Goal: Task Accomplishment & Management: Use online tool/utility

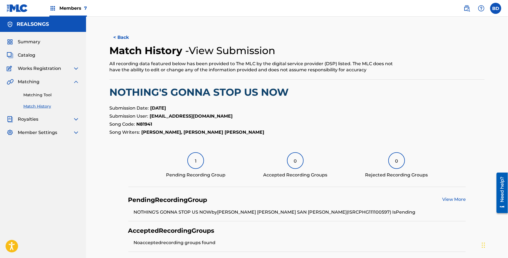
click at [77, 96] on link "Matching Tool" at bounding box center [51, 95] width 56 height 6
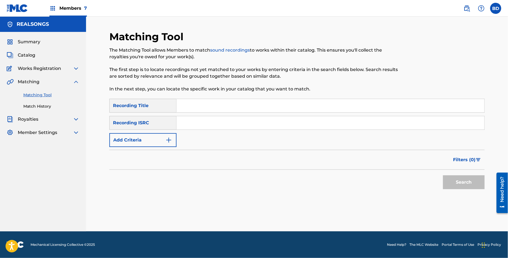
click at [252, 125] on input "Search Form" at bounding box center [331, 122] width 308 height 13
paste input "PHP170900044"
type input "PHP170900044"
click at [443, 176] on button "Search" at bounding box center [464, 183] width 42 height 14
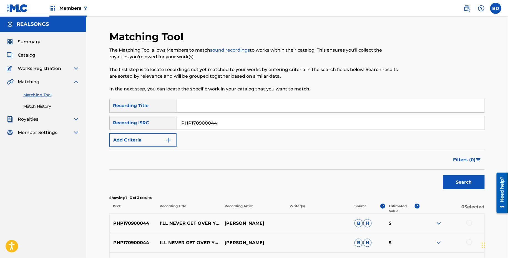
scroll to position [68, 0]
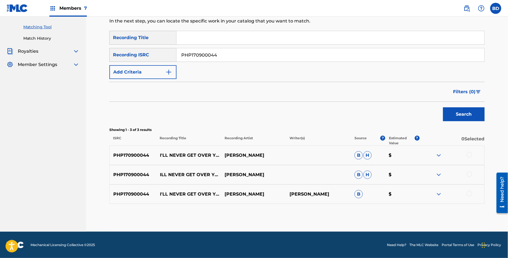
click at [439, 192] on img at bounding box center [439, 194] width 7 height 7
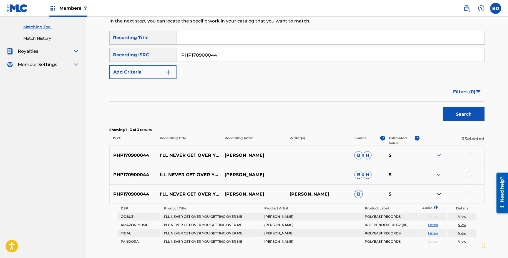
click at [439, 180] on div "PHP170900044 ILL NEVER GET OVER YOU GETTING OVER ME KARYLLE B H $" at bounding box center [297, 174] width 376 height 19
click at [439, 176] on img at bounding box center [439, 175] width 7 height 7
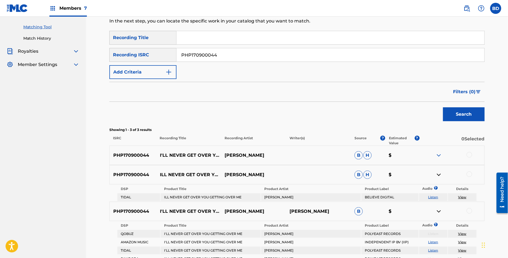
click at [439, 147] on div "PHP170900044 I'LL NEVER GET OVER YOU GETTING OVER ME KARYLLE B H $" at bounding box center [297, 155] width 376 height 19
click at [439, 153] on img at bounding box center [439, 155] width 7 height 7
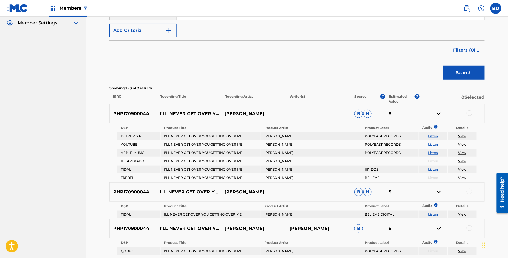
scroll to position [136, 0]
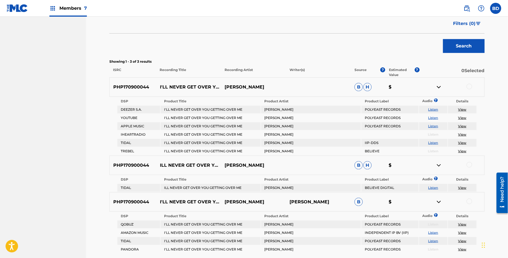
click at [183, 83] on div "PHP170900044 I'LL NEVER GET OVER YOU GETTING OVER ME KARYLLE B H $" at bounding box center [297, 86] width 376 height 19
click at [181, 87] on p "I'LL NEVER GET OVER YOU GETTING OVER ME" at bounding box center [188, 87] width 65 height 7
copy p "I'LL NEVER GET OVER YOU GETTING OVER ME"
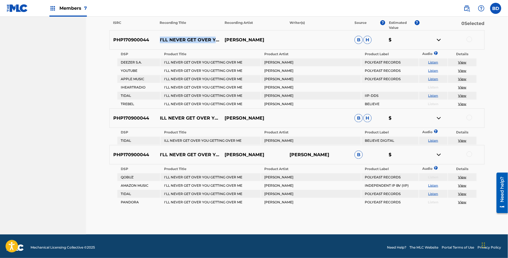
scroll to position [183, 0]
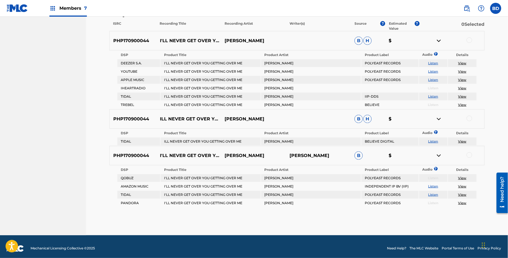
click at [469, 39] on div at bounding box center [470, 40] width 6 height 6
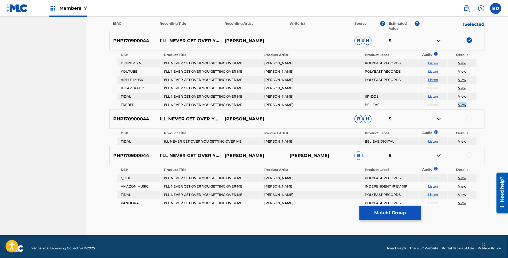
click at [440, 39] on img at bounding box center [439, 40] width 7 height 7
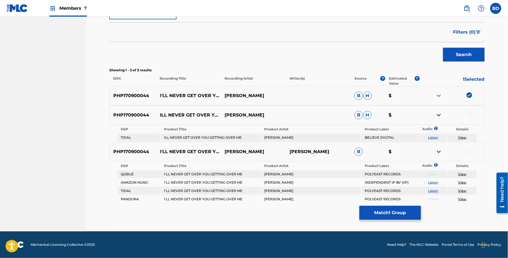
scroll to position [127, 0]
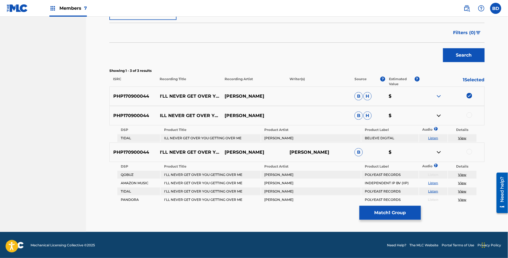
click at [472, 113] on div at bounding box center [452, 115] width 65 height 7
click at [469, 115] on div at bounding box center [470, 115] width 6 height 6
click at [440, 116] on img at bounding box center [439, 115] width 7 height 7
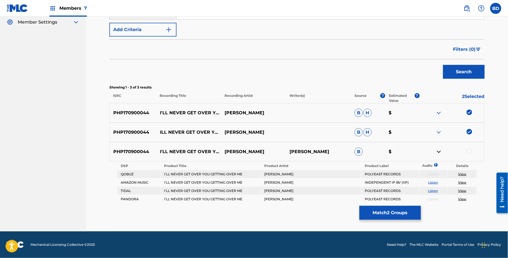
scroll to position [110, 0]
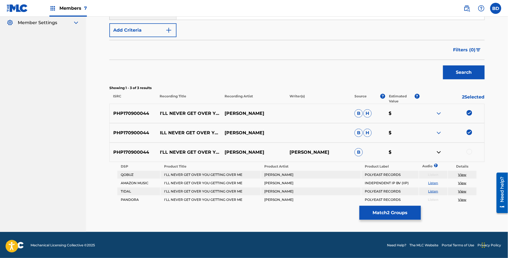
click at [189, 179] on td "I'LL NEVER GET OVER YOU GETTING OVER ME" at bounding box center [211, 183] width 100 height 8
copy td "I'LL NEVER GET OVER YOU GETTING OVER ME"
click at [469, 150] on div at bounding box center [470, 152] width 6 height 6
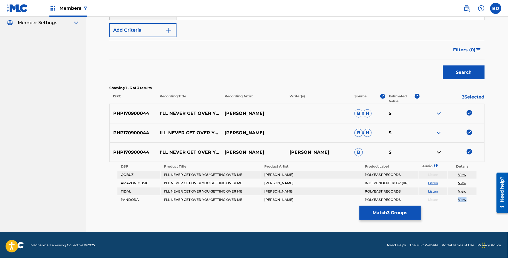
click at [400, 217] on button "Match 3 Groups" at bounding box center [390, 213] width 61 height 14
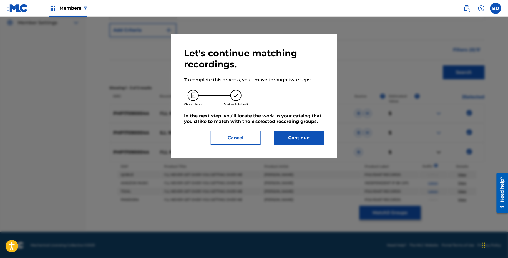
click at [308, 129] on div "Let's continue matching recordings. To complete this process, you'll move throu…" at bounding box center [254, 96] width 140 height 97
click at [308, 138] on button "Continue" at bounding box center [299, 138] width 50 height 14
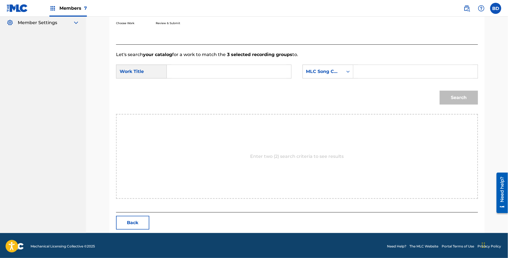
click at [396, 77] on input "Search Form" at bounding box center [415, 71] width 115 height 13
paste input "I63128"
type input "I63128"
click at [284, 74] on input "Search Form" at bounding box center [229, 71] width 115 height 13
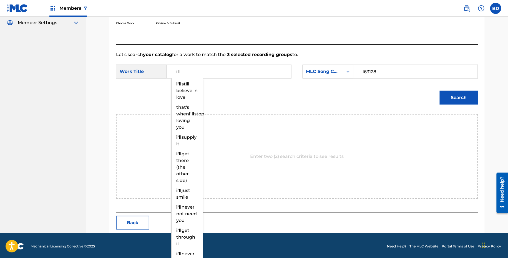
type input "i'll"
click at [454, 101] on button "Search" at bounding box center [459, 98] width 38 height 14
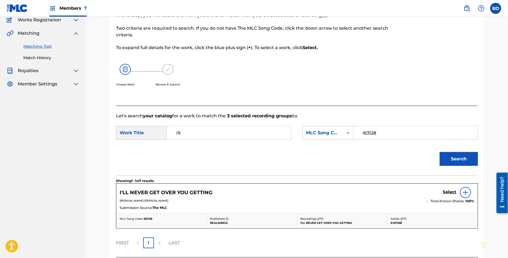
scroll to position [94, 0]
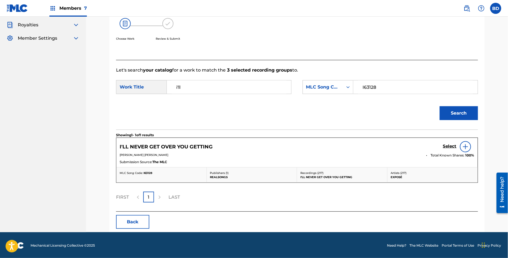
click at [446, 147] on h5 "Select" at bounding box center [450, 146] width 14 height 5
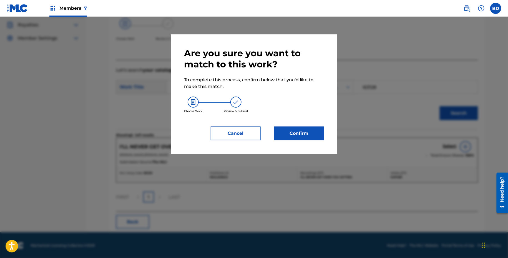
click at [298, 136] on button "Confirm" at bounding box center [299, 134] width 50 height 14
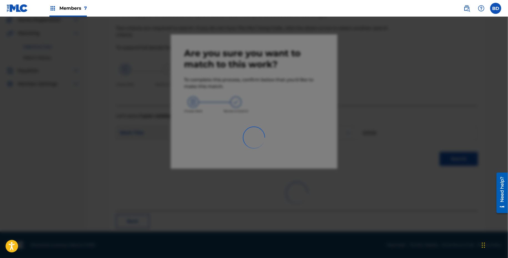
scroll to position [14, 0]
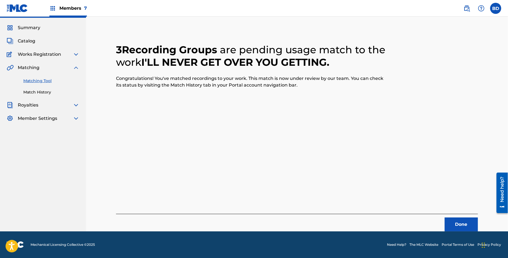
click at [26, 92] on link "Match History" at bounding box center [51, 92] width 56 height 6
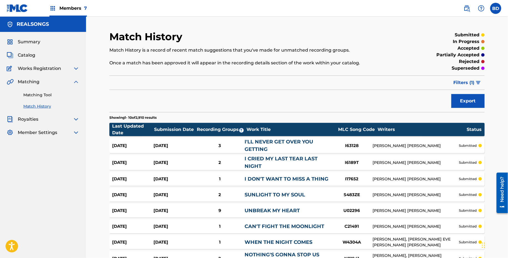
click at [151, 142] on div "Aug 26, 2025 Aug 26, 2025 3 I'LL NEVER GET OVER YOU GETTING I63128 DIANE EVE WA…" at bounding box center [297, 145] width 376 height 15
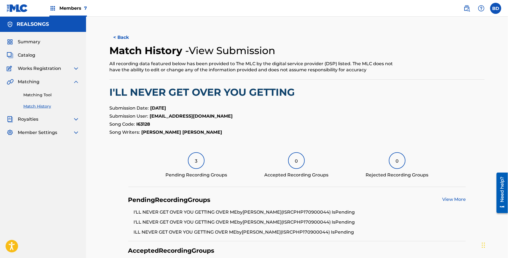
click at [34, 95] on link "Matching Tool" at bounding box center [51, 95] width 56 height 6
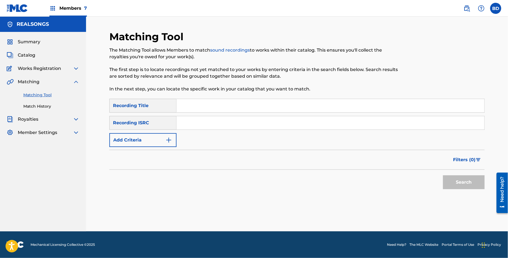
click at [219, 129] on input "Search Form" at bounding box center [331, 122] width 308 height 13
paste input "PHU011414254"
click at [443, 176] on button "Search" at bounding box center [464, 183] width 42 height 14
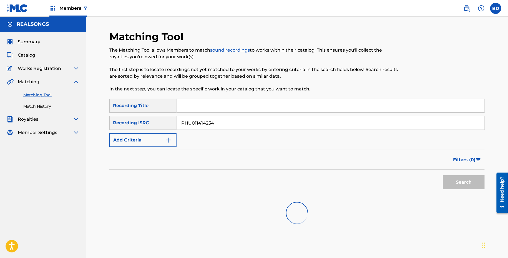
scroll to position [49, 0]
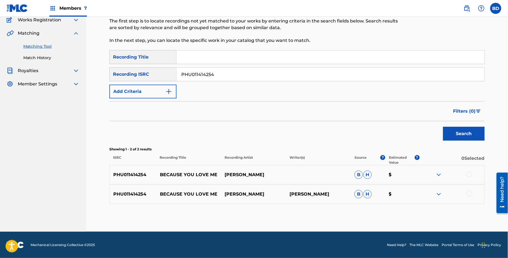
click at [164, 172] on p "BECAUSE YOU LOVE ME" at bounding box center [188, 175] width 65 height 7
copy p "BECAUSE YOU LOVE ME"
click at [436, 189] on div "PHU011414254 BECAUSE YOU LOVE ME JAKE CONCEPCION DIANE WARREN B H $" at bounding box center [297, 194] width 376 height 19
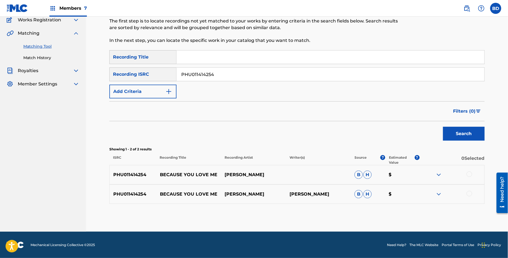
click at [438, 198] on div "PHU011414254 BECAUSE YOU LOVE ME JAKE CONCEPCION DIANE WARREN B H $" at bounding box center [297, 194] width 376 height 19
click at [440, 194] on img at bounding box center [439, 194] width 7 height 7
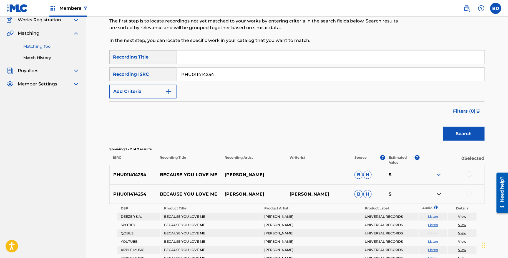
click at [440, 171] on div "PHU011414254 BECAUSE YOU LOVE ME JAKE CONCEPCION B H $" at bounding box center [297, 174] width 376 height 19
click at [438, 177] on img at bounding box center [439, 175] width 7 height 7
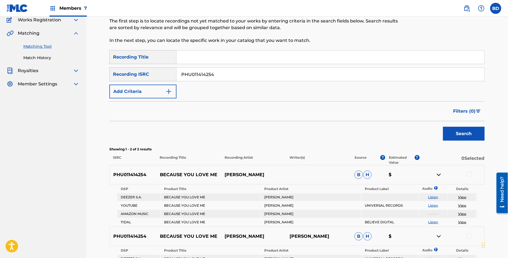
click at [191, 173] on p "BECAUSE YOU LOVE ME" at bounding box center [188, 175] width 65 height 7
copy p "BECAUSE YOU LOVE ME"
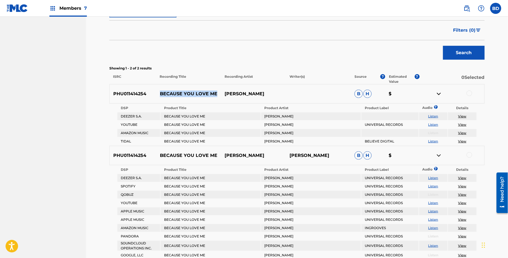
scroll to position [105, 0]
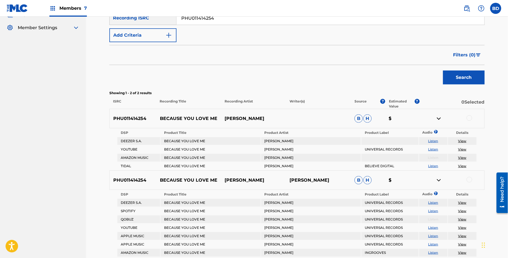
click at [206, 23] on input "PHU011414254" at bounding box center [331, 17] width 308 height 13
paste input "V031011461"
type input "PHV031011461"
click at [443, 71] on button "Search" at bounding box center [464, 78] width 42 height 14
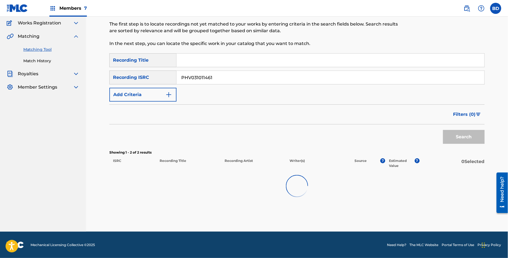
scroll to position [29, 0]
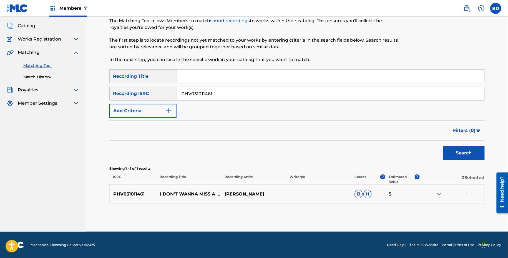
click at [433, 188] on div "PHV031011461 I DON'T WANNA MISS A THING REGINE VELASQUEZ B H $" at bounding box center [297, 193] width 376 height 19
click at [437, 190] on div "PHV031011461 I DON'T WANNA MISS A THING REGINE VELASQUEZ B H $" at bounding box center [297, 193] width 376 height 19
click at [437, 194] on img at bounding box center [439, 194] width 7 height 7
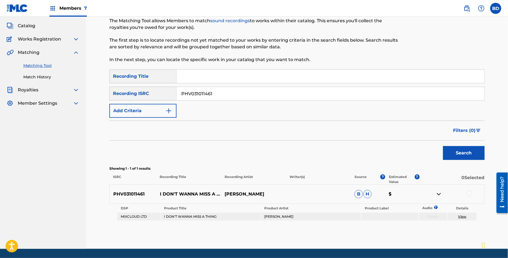
click at [192, 196] on p "I DON'T WANNA MISS A THING" at bounding box center [188, 194] width 65 height 7
copy p "I DON'T WANNA MISS A THING"
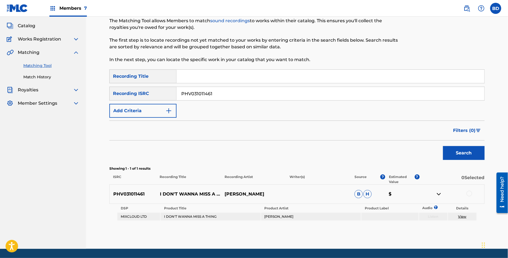
click at [470, 193] on div at bounding box center [470, 194] width 6 height 6
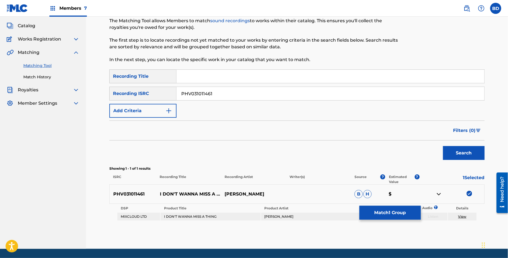
click at [462, 213] on td "View" at bounding box center [462, 217] width 29 height 8
click at [462, 215] on link "View" at bounding box center [463, 216] width 8 height 4
click at [387, 214] on button "Match 1 Group" at bounding box center [390, 213] width 61 height 14
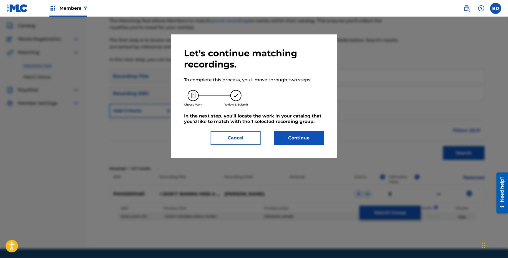
click at [301, 122] on h5 "In the next step, you'll locate the work in your catalog that you'd like to mat…" at bounding box center [254, 118] width 140 height 11
click at [299, 137] on button "Continue" at bounding box center [299, 138] width 50 height 14
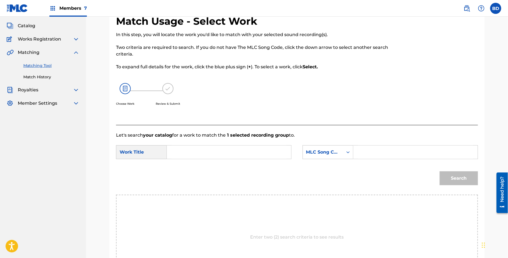
click at [365, 146] on input "Search Form" at bounding box center [415, 152] width 115 height 13
paste input "I17652"
type input "I17652"
click at [256, 152] on input "Search Form" at bounding box center [229, 152] width 115 height 13
type input "i"
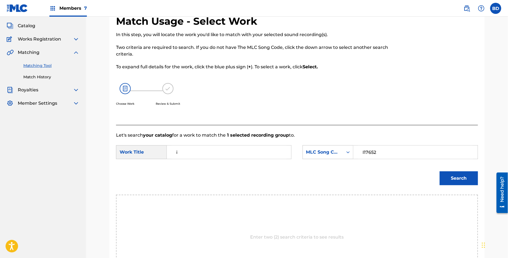
click at [458, 177] on button "Search" at bounding box center [459, 178] width 38 height 14
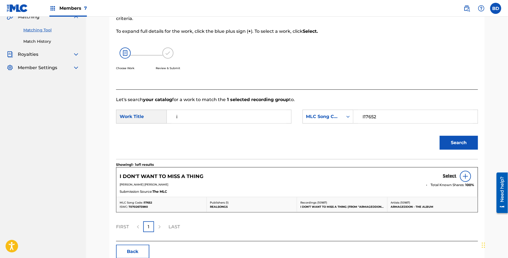
scroll to position [66, 0]
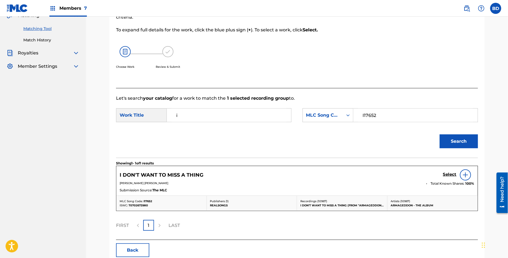
click at [447, 174] on h5 "Select" at bounding box center [450, 174] width 14 height 5
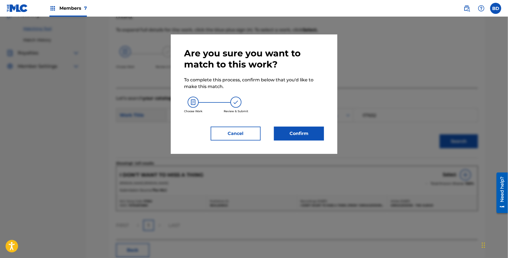
click at [309, 124] on div "Are you sure you want to match to this work? To complete this process, confirm …" at bounding box center [254, 94] width 140 height 93
click at [306, 129] on button "Confirm" at bounding box center [299, 134] width 50 height 14
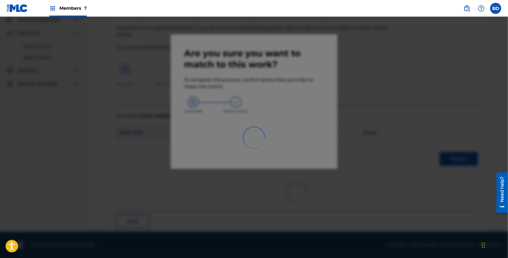
scroll to position [14, 0]
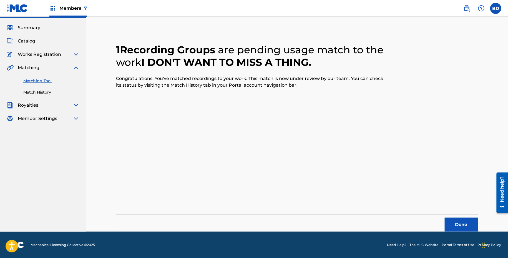
click at [42, 91] on link "Match History" at bounding box center [51, 92] width 56 height 6
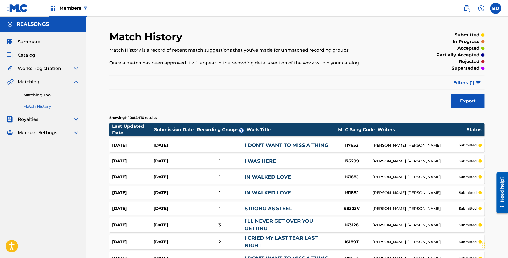
click at [159, 142] on div "Aug 26, 2025" at bounding box center [174, 145] width 41 height 6
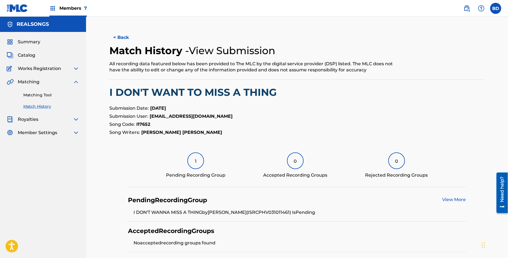
click at [54, 94] on link "Matching Tool" at bounding box center [51, 95] width 56 height 6
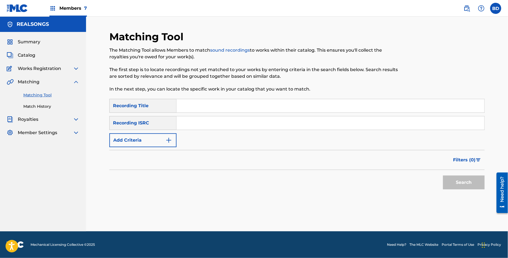
click at [209, 125] on input "Search Form" at bounding box center [331, 122] width 308 height 13
paste input "PHV031014631"
click at [443, 176] on button "Search" at bounding box center [464, 183] width 42 height 14
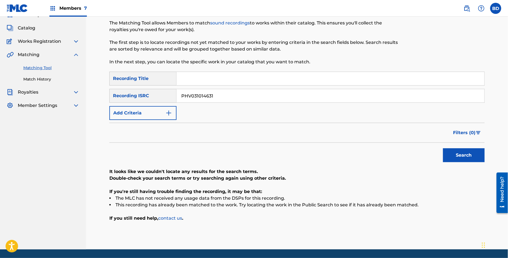
scroll to position [45, 0]
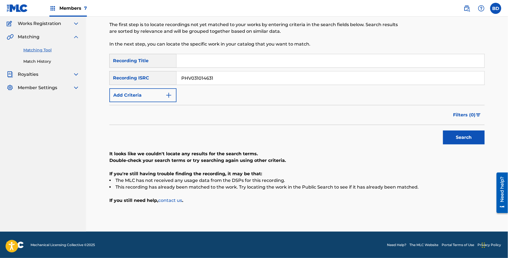
click at [190, 80] on input "PHV031014631" at bounding box center [331, 77] width 308 height 13
paste input "LA801543016"
type input "PLA801543016"
click at [443, 131] on button "Search" at bounding box center [464, 138] width 42 height 14
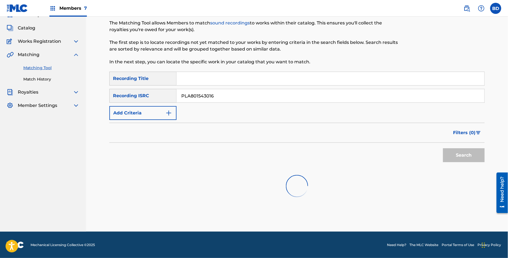
scroll to position [68, 0]
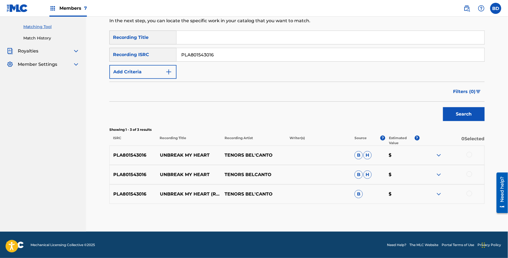
click at [442, 193] on div at bounding box center [452, 194] width 65 height 7
click at [439, 167] on div "PLA801543016 UNBREAK MY HEART TENORS BELCANTO B H $" at bounding box center [297, 174] width 376 height 19
click at [440, 191] on img at bounding box center [439, 194] width 7 height 7
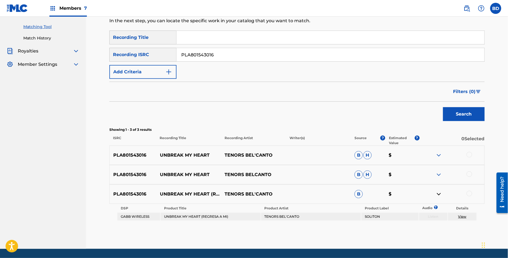
click at [440, 178] on div "PLA801543016 UNBREAK MY HEART TENORS BELCANTO B H $" at bounding box center [297, 174] width 376 height 19
click at [440, 176] on img at bounding box center [439, 174] width 7 height 7
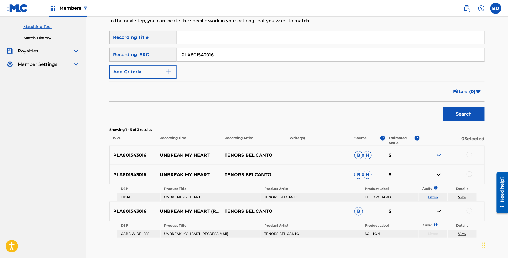
click at [440, 157] on img at bounding box center [439, 155] width 7 height 7
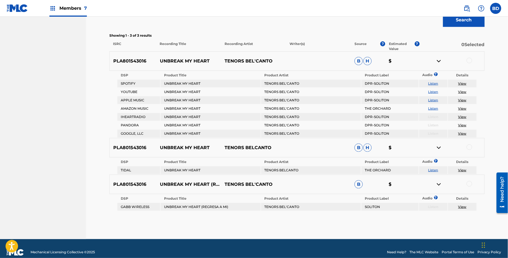
scroll to position [162, 0]
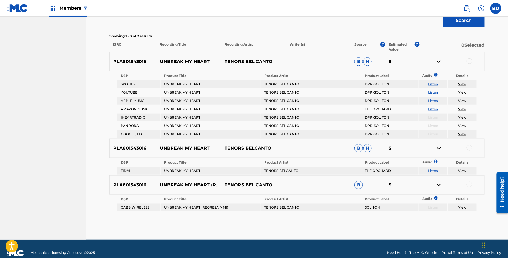
click at [166, 61] on p "UNBREAK MY HEART" at bounding box center [188, 61] width 65 height 7
copy p "UNBREAK MY HEART"
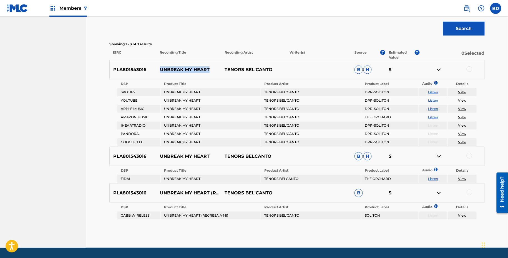
scroll to position [148, 0]
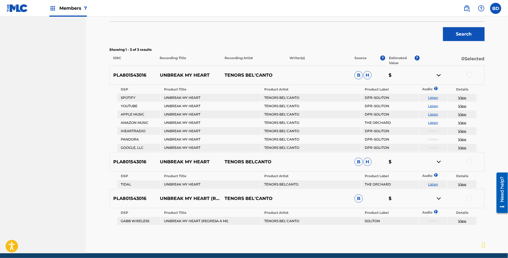
click at [470, 74] on div at bounding box center [470, 75] width 6 height 6
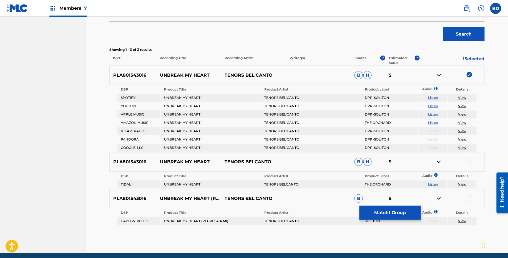
click at [467, 159] on div at bounding box center [452, 162] width 65 height 7
click at [470, 161] on div at bounding box center [470, 162] width 6 height 6
click at [439, 77] on img at bounding box center [439, 75] width 7 height 7
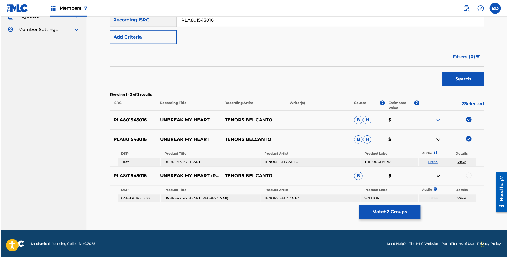
scroll to position [102, 0]
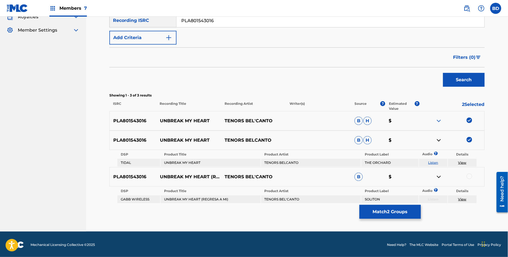
click at [439, 143] on img at bounding box center [439, 140] width 7 height 7
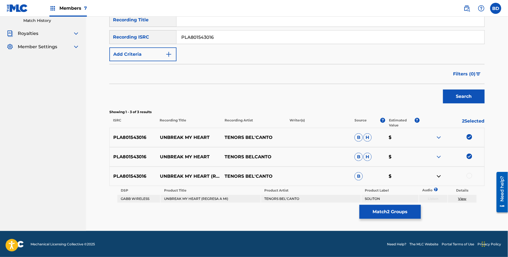
click at [197, 201] on td "UNBREAK MY HEART (REGRESA A MI)" at bounding box center [211, 199] width 100 height 8
copy td "UNBREAK MY HEART (REGRESA A MI)"
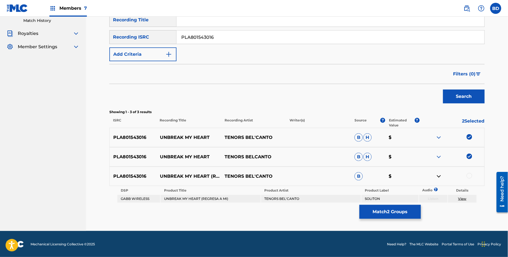
click at [469, 174] on div at bounding box center [470, 176] width 6 height 6
click at [465, 196] on td "View" at bounding box center [462, 199] width 29 height 8
click at [462, 199] on link "View" at bounding box center [463, 199] width 8 height 4
click at [374, 206] on button "Match 3 Groups" at bounding box center [390, 212] width 61 height 14
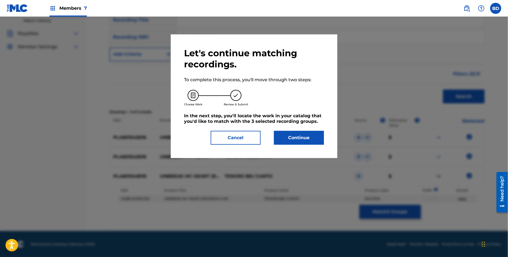
click at [295, 131] on div "Let's continue matching recordings. To complete this process, you'll move throu…" at bounding box center [254, 96] width 140 height 97
click at [295, 132] on button "Continue" at bounding box center [299, 138] width 50 height 14
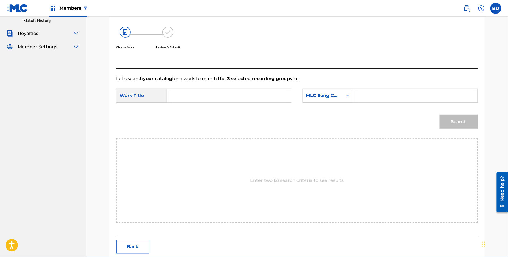
click at [362, 96] on input "Search Form" at bounding box center [415, 95] width 115 height 13
paste input "R3366M"
type input "R3366M"
click at [239, 97] on input "Search Form" at bounding box center [229, 95] width 115 height 13
type input "my"
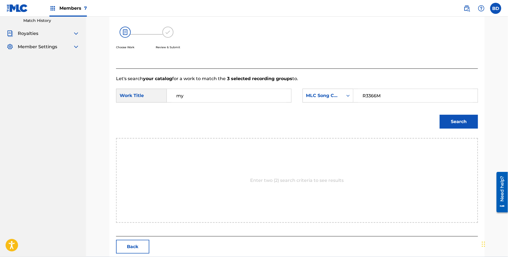
click at [456, 121] on button "Search" at bounding box center [459, 122] width 38 height 14
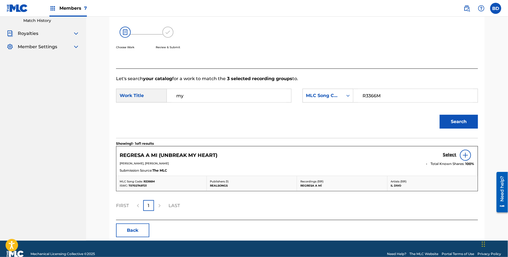
click at [447, 156] on h5 "Select" at bounding box center [450, 154] width 14 height 5
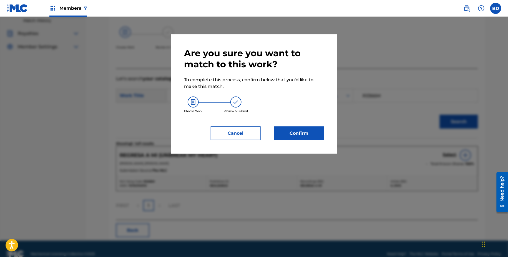
click at [291, 140] on button "Confirm" at bounding box center [299, 134] width 50 height 14
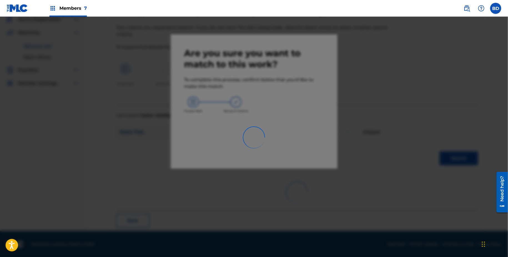
scroll to position [14, 0]
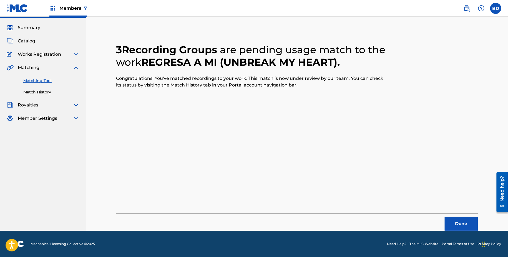
click at [26, 93] on link "Match History" at bounding box center [51, 92] width 56 height 6
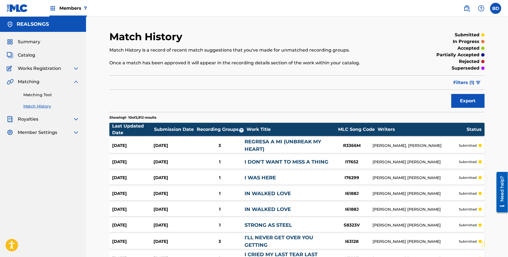
click at [304, 146] on div "REGRESA A MI (UNBREAK MY HEART)" at bounding box center [288, 145] width 86 height 15
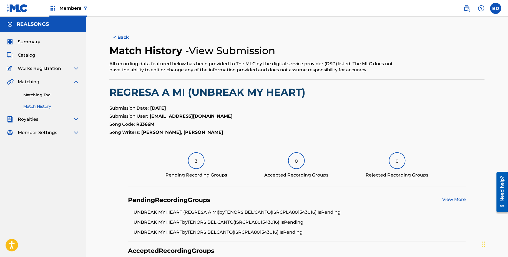
click at [39, 94] on link "Matching Tool" at bounding box center [51, 95] width 56 height 6
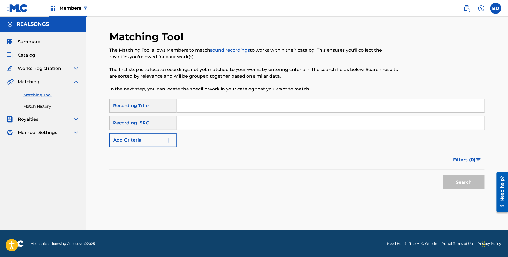
click at [203, 129] on input "Search Form" at bounding box center [331, 122] width 308 height 13
paste input "PLL431402173"
type input "PLL431402173"
click at [443, 176] on button "Search" at bounding box center [464, 183] width 42 height 14
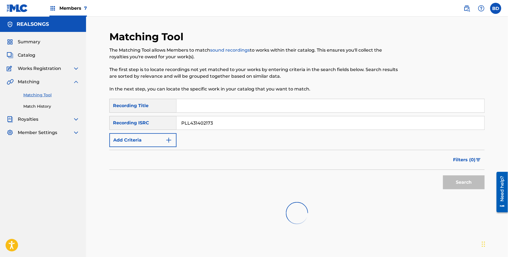
scroll to position [49, 0]
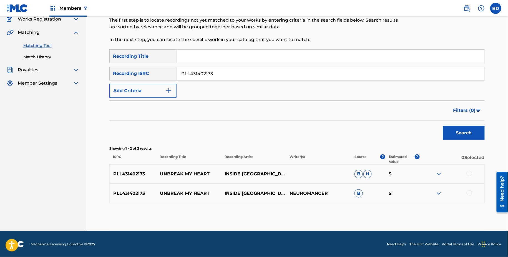
click at [436, 189] on div "PLL431402173 UNBREAK MY HEART INSIDE HEART MUSIC ACADEMY NEUROMANCER B $" at bounding box center [297, 193] width 376 height 19
click at [440, 200] on div "PLL431402173 UNBREAK MY HEART INSIDE HEART MUSIC ACADEMY NEUROMANCER B $" at bounding box center [297, 193] width 376 height 19
click at [440, 191] on img at bounding box center [439, 193] width 7 height 7
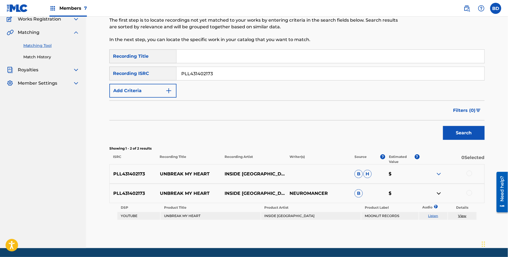
click at [440, 173] on img at bounding box center [439, 174] width 7 height 7
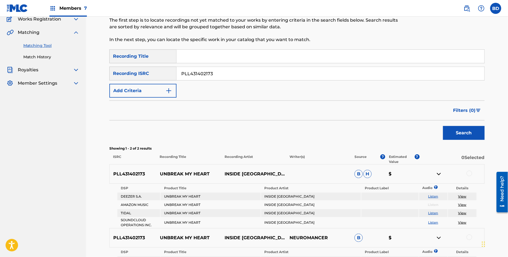
click at [187, 171] on p "UNBREAK MY HEART" at bounding box center [188, 174] width 65 height 7
copy p "UNBREAK MY HEART"
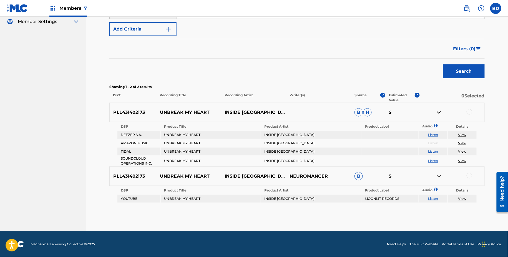
click at [468, 112] on div at bounding box center [470, 112] width 6 height 6
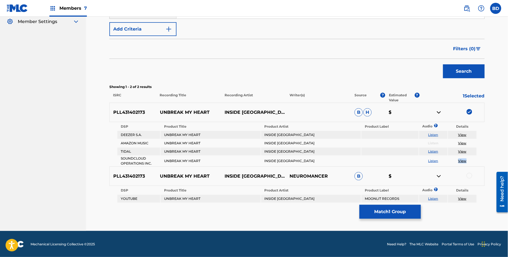
click at [440, 114] on img at bounding box center [439, 112] width 7 height 7
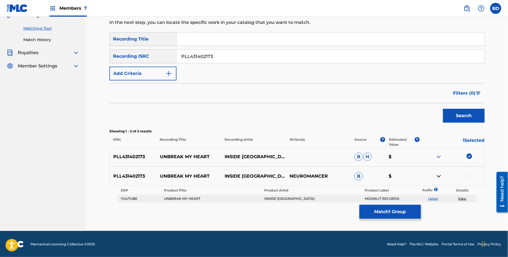
click at [468, 175] on div at bounding box center [470, 176] width 6 height 6
click at [462, 198] on link "View" at bounding box center [463, 199] width 8 height 4
click at [382, 211] on button "Match 2 Groups" at bounding box center [390, 212] width 61 height 14
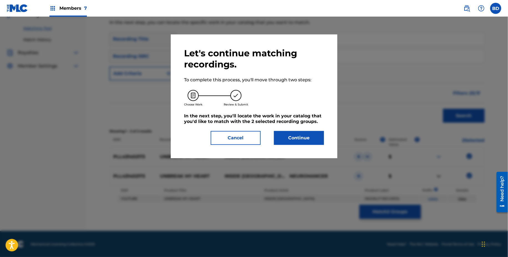
click at [299, 142] on button "Continue" at bounding box center [299, 138] width 50 height 14
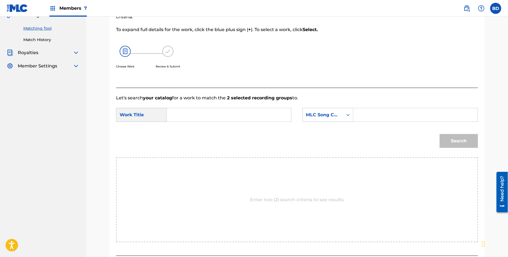
click at [370, 112] on input "Search Form" at bounding box center [415, 114] width 115 height 13
paste input "U02296"
type input "U02296"
click at [258, 112] on input "Search Form" at bounding box center [229, 114] width 115 height 13
type input "my"
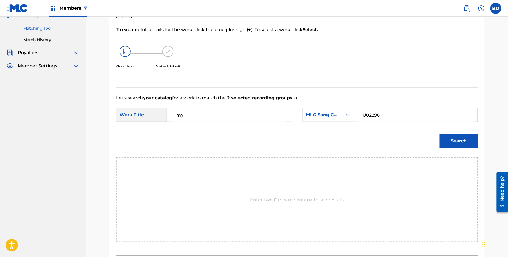
click at [457, 142] on button "Search" at bounding box center [459, 141] width 38 height 14
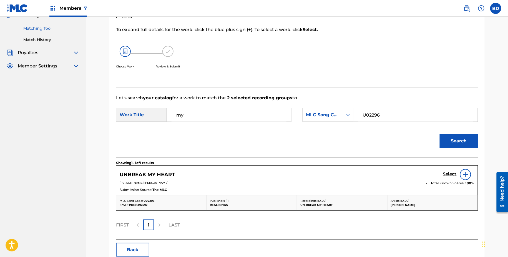
click at [449, 175] on h5 "Select" at bounding box center [450, 174] width 14 height 5
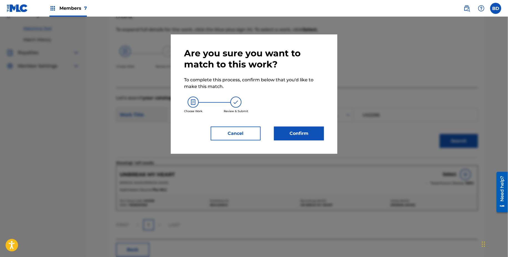
click at [287, 133] on button "Confirm" at bounding box center [299, 134] width 50 height 14
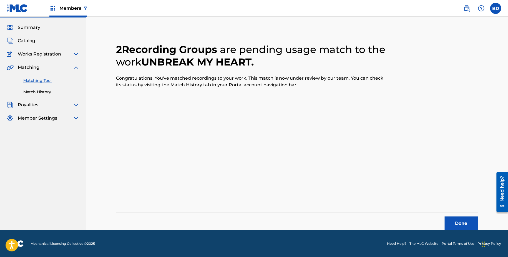
scroll to position [14, 0]
click at [57, 92] on link "Match History" at bounding box center [51, 92] width 56 height 6
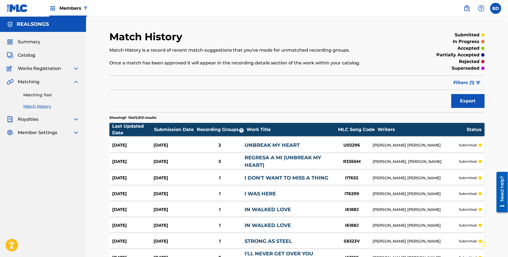
click at [260, 143] on link "UNBREAK MY HEART" at bounding box center [272, 145] width 55 height 6
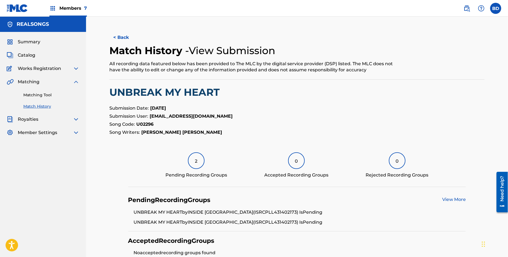
click at [64, 96] on link "Matching Tool" at bounding box center [51, 95] width 56 height 6
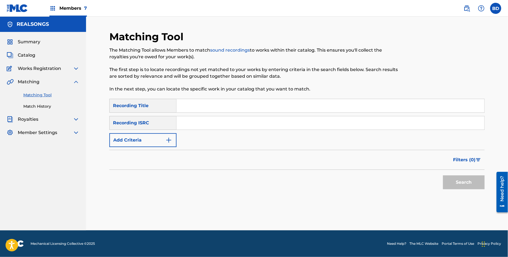
click at [220, 129] on input "Search Form" at bounding box center [331, 122] width 308 height 13
paste input "PLL431467009"
click at [443, 176] on button "Search" at bounding box center [464, 183] width 42 height 14
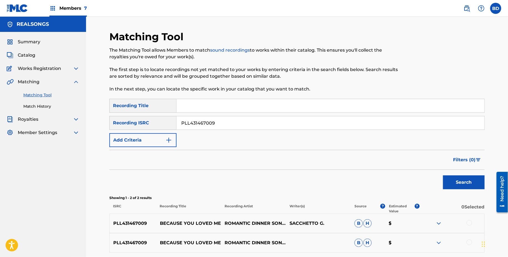
scroll to position [49, 0]
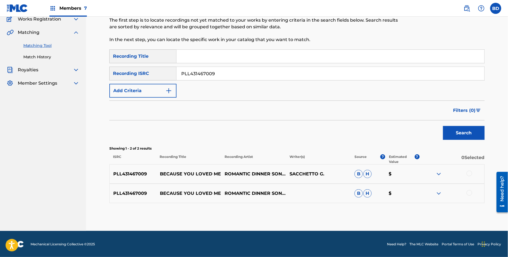
click at [442, 191] on img at bounding box center [439, 193] width 7 height 7
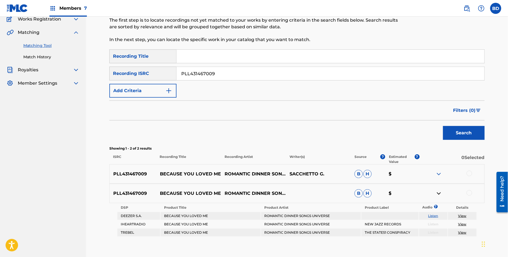
click at [439, 168] on div "PLL431467009 BECAUSE YOU LOVED ME ROMANTIC DINNER SONGS UNIVERSE SACCHETTO G. B…" at bounding box center [297, 173] width 376 height 19
click at [439, 171] on img at bounding box center [439, 174] width 7 height 7
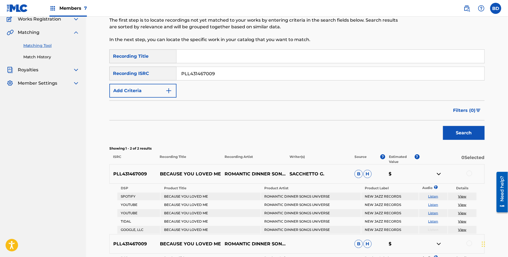
click at [199, 172] on p "BECAUSE YOU LOVED ME" at bounding box center [188, 174] width 65 height 7
copy p "BECAUSE YOU LOVED ME"
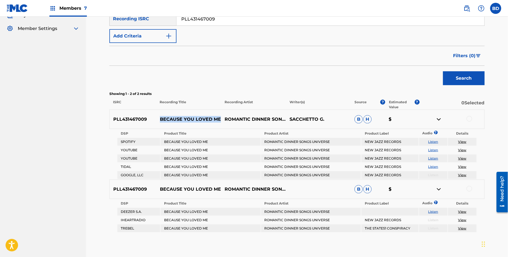
scroll to position [134, 0]
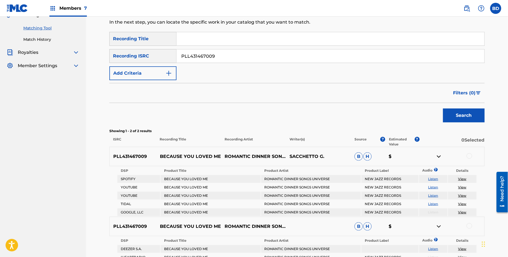
click at [220, 49] on input "PLL431467009" at bounding box center [331, 55] width 308 height 13
paste input "S921752795"
click at [220, 49] on input "PLL431467009" at bounding box center [331, 55] width 308 height 13
type input "PLS921752795"
click at [443, 109] on button "Search" at bounding box center [464, 116] width 42 height 14
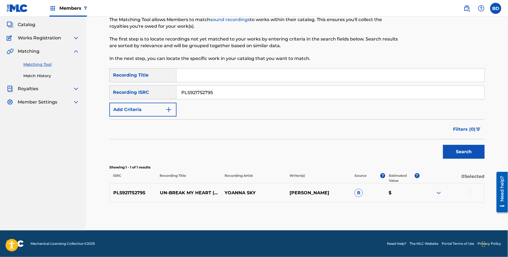
scroll to position [30, 0]
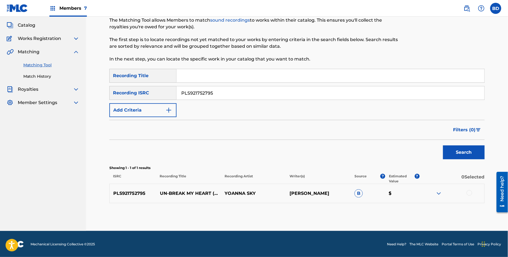
click at [434, 194] on div at bounding box center [452, 193] width 65 height 7
click at [444, 193] on div at bounding box center [452, 193] width 65 height 7
click at [436, 193] on img at bounding box center [439, 193] width 7 height 7
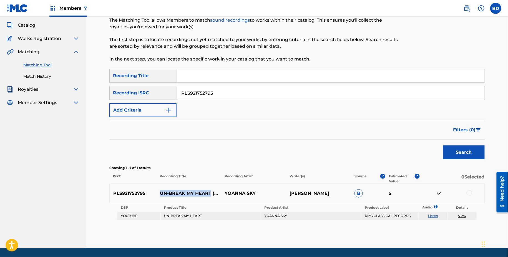
drag, startPoint x: 161, startPoint y: 191, endPoint x: 212, endPoint y: 192, distance: 51.4
click at [212, 192] on p "UN-BREAK MY HEART (ACOUSTIC COVER)" at bounding box center [188, 193] width 65 height 7
click at [469, 190] on div at bounding box center [470, 193] width 6 height 6
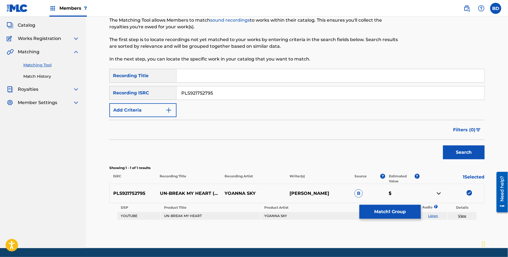
click at [459, 221] on div "Matching Tool The Matching Tool allows Members to match sound recordings to wor…" at bounding box center [297, 125] width 376 height 248
click at [461, 216] on link "View" at bounding box center [463, 216] width 8 height 4
click at [400, 219] on table "DSP Product Title Product Artist Product Label Audio ? Details YOUTUBE UN-BREAK…" at bounding box center [297, 211] width 361 height 17
click at [371, 204] on th "Product Label" at bounding box center [390, 208] width 57 height 8
click at [374, 211] on button "Match 1 Group" at bounding box center [390, 212] width 61 height 14
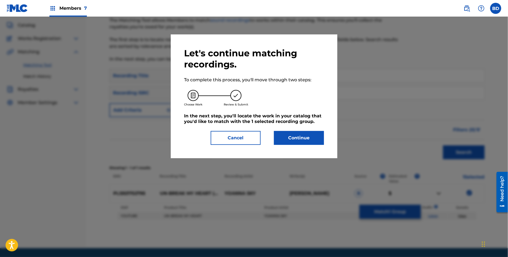
click at [277, 139] on button "Continue" at bounding box center [299, 138] width 50 height 14
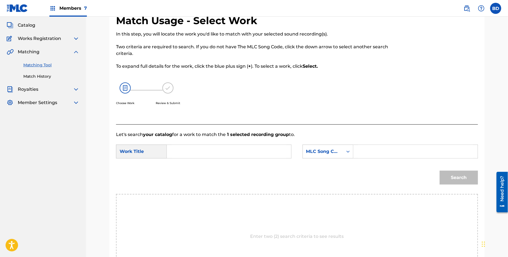
click at [376, 152] on input "Search Form" at bounding box center [415, 151] width 115 height 13
paste input "U02296"
type input "U02296"
click at [250, 154] on input "Search Form" at bounding box center [229, 151] width 115 height 13
type input "my"
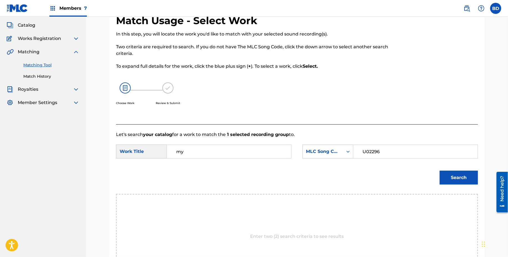
click at [440, 171] on button "Search" at bounding box center [459, 178] width 38 height 14
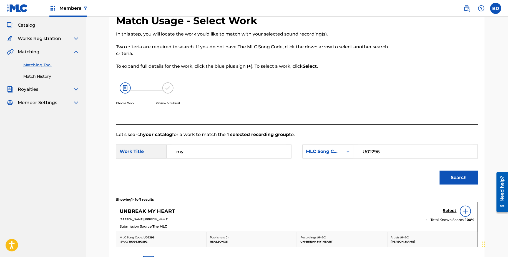
scroll to position [96, 0]
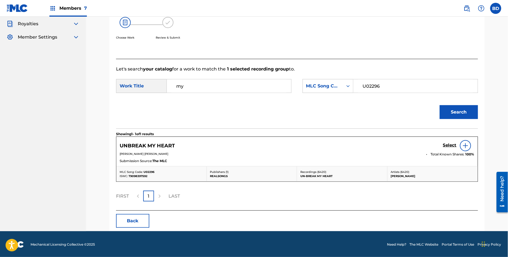
click at [451, 144] on h5 "Select" at bounding box center [450, 145] width 14 height 5
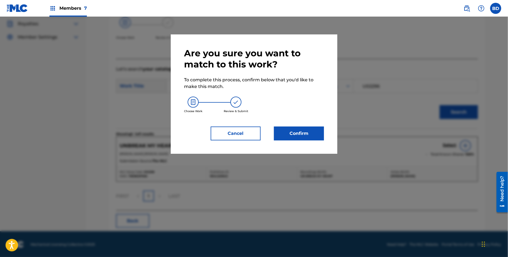
click at [278, 127] on button "Confirm" at bounding box center [299, 134] width 50 height 14
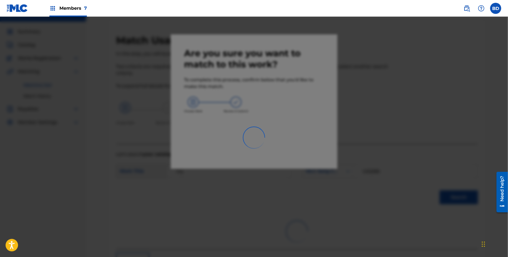
scroll to position [0, 0]
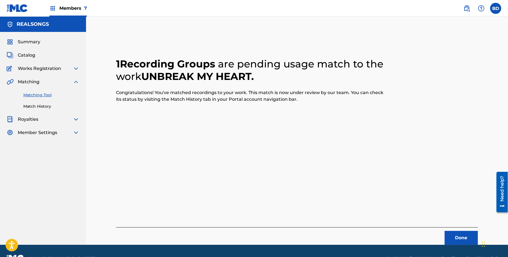
click at [36, 106] on link "Match History" at bounding box center [51, 107] width 56 height 6
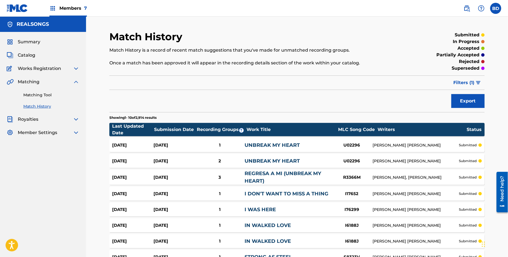
click at [126, 146] on div "Aug 26, 2025" at bounding box center [132, 145] width 41 height 6
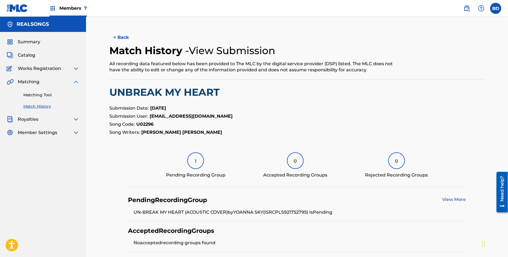
click at [63, 96] on link "Matching Tool" at bounding box center [51, 95] width 56 height 6
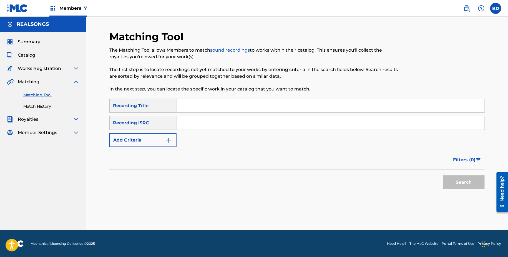
click at [204, 124] on input "Search Form" at bounding box center [331, 122] width 308 height 13
paste input "QM22L2501279"
click at [443, 176] on button "Search" at bounding box center [464, 183] width 42 height 14
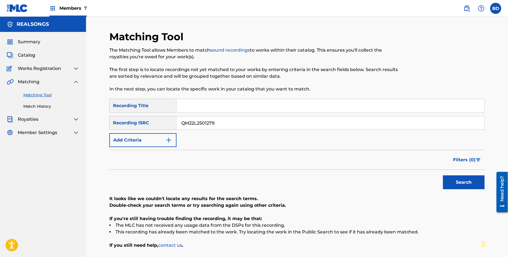
click at [195, 122] on input "QM22L2501279" at bounding box center [331, 122] width 308 height 13
paste input "4S2104731"
type input "QM24S2104731"
click at [443, 176] on button "Search" at bounding box center [464, 183] width 42 height 14
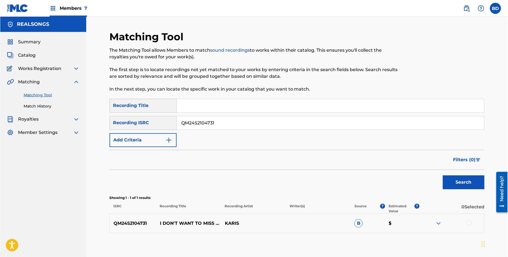
scroll to position [30, 0]
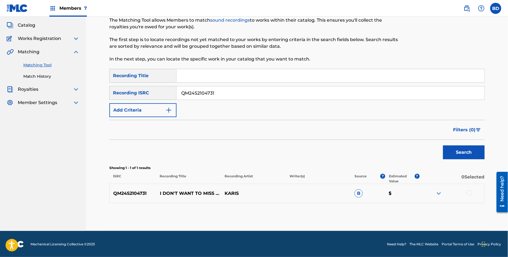
click at [438, 196] on img at bounding box center [439, 193] width 7 height 7
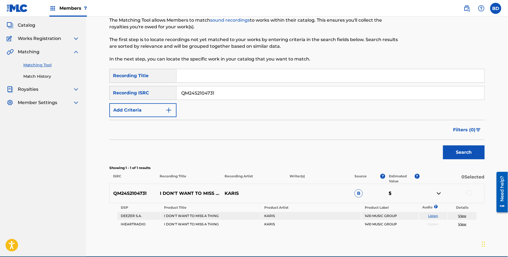
click at [176, 192] on p "I DON'T WANT TO MISS A THING" at bounding box center [188, 193] width 65 height 7
click at [470, 192] on div at bounding box center [470, 193] width 6 height 6
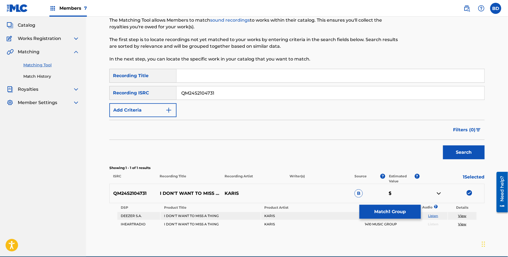
click at [195, 190] on p "I DON'T WANT TO MISS A THING" at bounding box center [188, 193] width 65 height 7
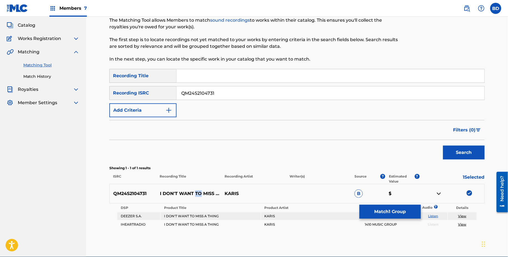
click at [368, 213] on button "Match 1 Group" at bounding box center [390, 212] width 61 height 14
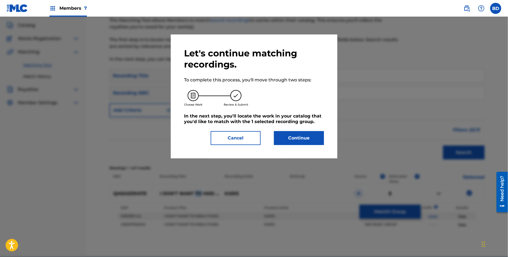
click at [297, 135] on button "Continue" at bounding box center [299, 138] width 50 height 14
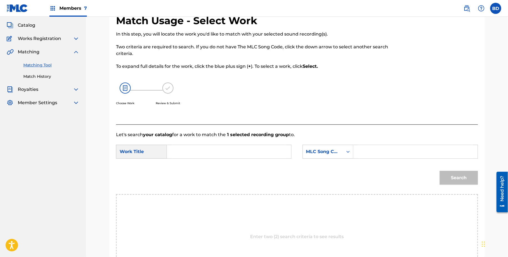
click at [371, 148] on input "Search Form" at bounding box center [415, 151] width 115 height 13
paste input "I17652"
type input "I17652"
click at [277, 150] on input "Search Form" at bounding box center [229, 151] width 115 height 13
type input "i"
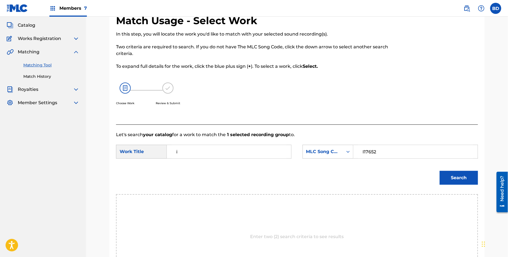
click at [458, 183] on button "Search" at bounding box center [459, 178] width 38 height 14
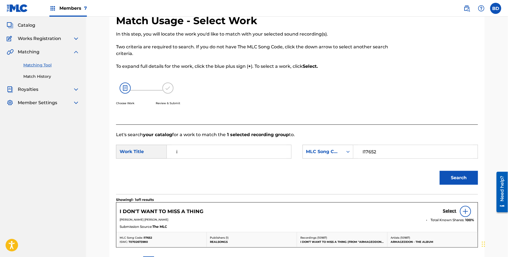
scroll to position [96, 0]
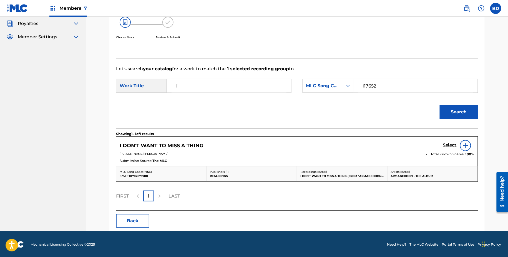
click at [446, 145] on h5 "Select" at bounding box center [450, 144] width 14 height 5
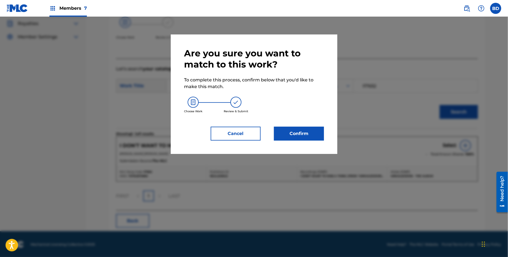
click at [291, 126] on div "Are you sure you want to match to this work? To complete this process, confirm …" at bounding box center [254, 94] width 140 height 93
click at [288, 130] on button "Confirm" at bounding box center [299, 134] width 50 height 14
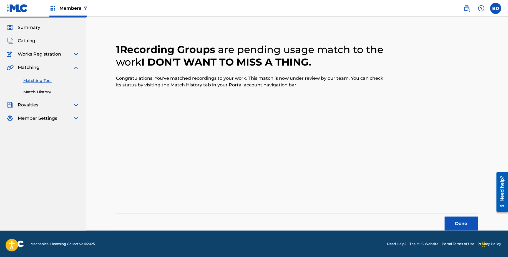
scroll to position [1, 0]
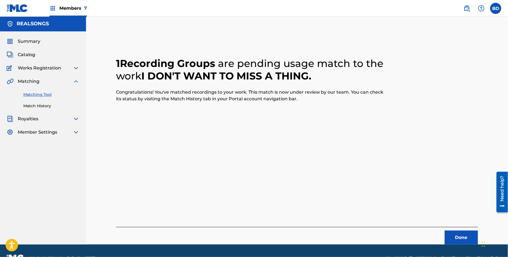
click at [35, 102] on div "Matching Tool Match History" at bounding box center [43, 97] width 73 height 24
click at [34, 104] on link "Match History" at bounding box center [51, 106] width 56 height 6
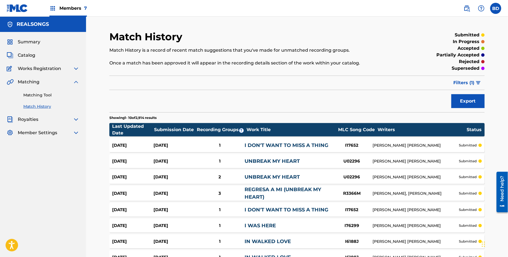
click at [211, 141] on div "Aug 26, 2025 Aug 26, 2025 1 I DON'T WANT TO MISS A THING I17652 DIANE EVE WARRE…" at bounding box center [297, 145] width 376 height 14
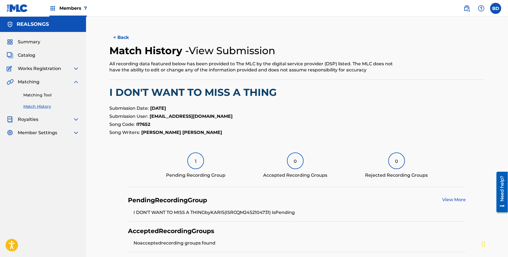
click at [45, 94] on link "Matching Tool" at bounding box center [51, 95] width 56 height 6
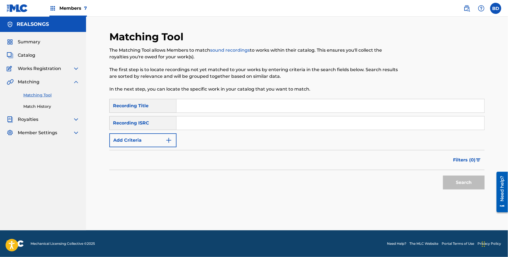
click at [208, 121] on input "Search Form" at bounding box center [331, 122] width 308 height 13
paste input "QM4TX1511011"
type input "QM4TX1511011"
click at [443, 176] on button "Search" at bounding box center [464, 183] width 42 height 14
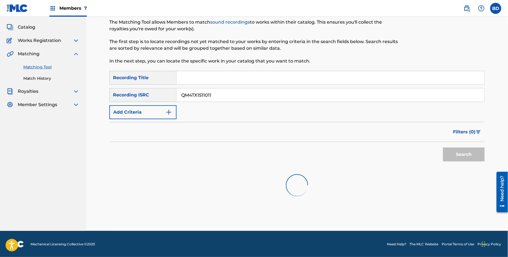
scroll to position [31, 0]
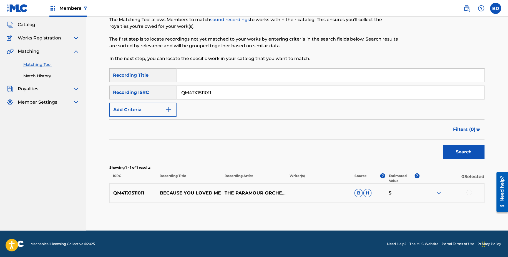
click at [439, 192] on img at bounding box center [439, 193] width 7 height 7
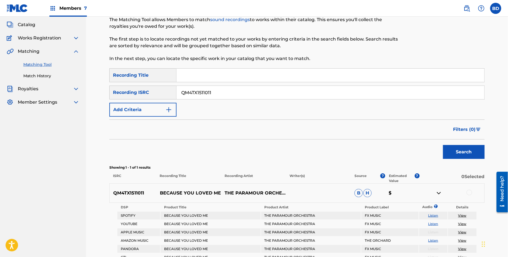
scroll to position [89, 0]
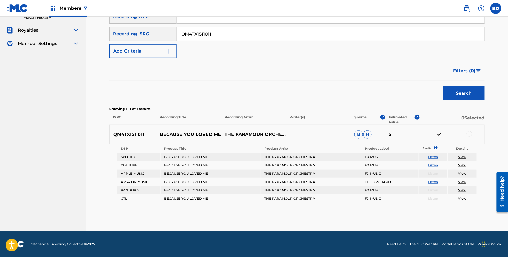
click at [173, 131] on p "BECAUSE YOU LOVED ME" at bounding box center [188, 134] width 65 height 7
click at [470, 133] on div at bounding box center [470, 134] width 6 height 6
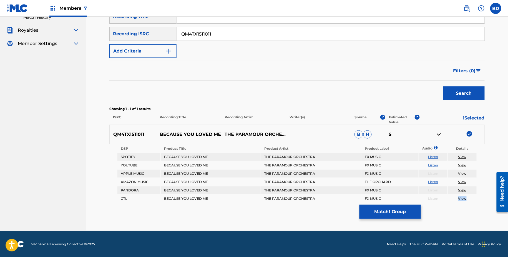
click at [402, 213] on button "Match 1 Group" at bounding box center [390, 212] width 61 height 14
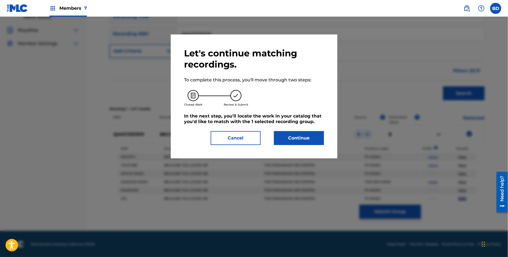
click at [291, 138] on button "Continue" at bounding box center [299, 138] width 50 height 14
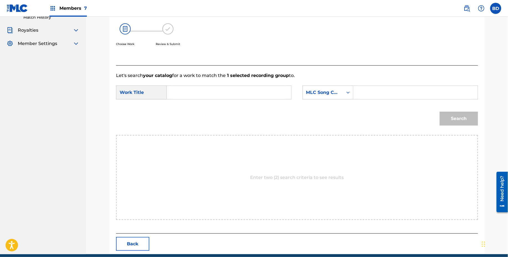
click at [382, 96] on input "Search Form" at bounding box center [415, 92] width 115 height 13
paste input "B6878Z"
type input "B6878Z"
click at [259, 96] on input "Search Form" at bounding box center [229, 92] width 115 height 13
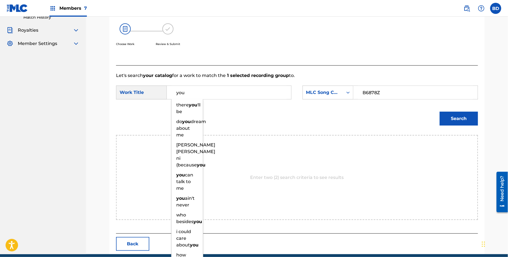
type input "you"
click at [453, 117] on button "Search" at bounding box center [459, 119] width 38 height 14
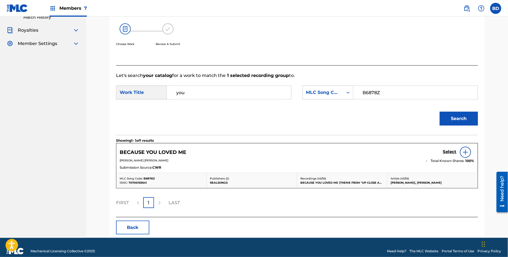
click at [451, 149] on h5 "Select" at bounding box center [450, 151] width 14 height 5
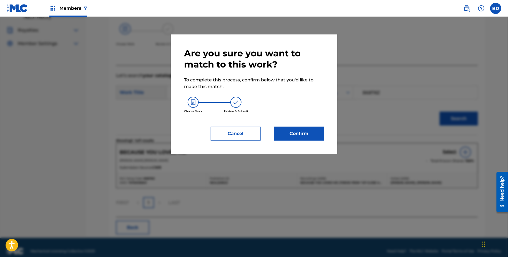
click at [299, 129] on button "Confirm" at bounding box center [299, 134] width 50 height 14
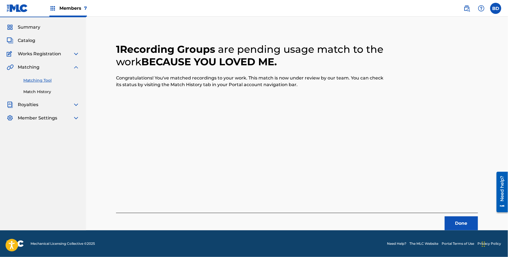
scroll to position [14, 0]
click at [48, 94] on link "Match History" at bounding box center [51, 92] width 56 height 6
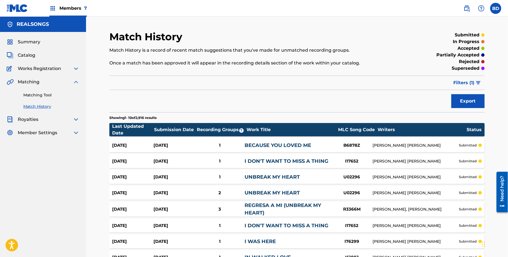
click at [209, 143] on div "1" at bounding box center [220, 145] width 50 height 6
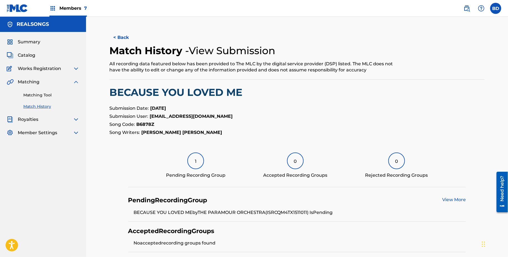
click at [39, 94] on link "Matching Tool" at bounding box center [51, 95] width 56 height 6
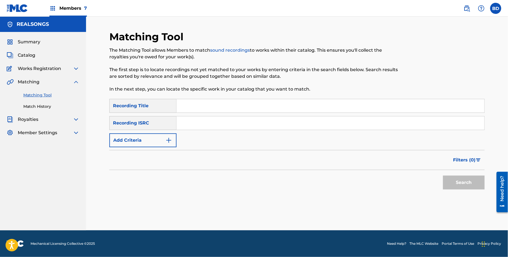
click at [249, 121] on input "Search Form" at bounding box center [331, 122] width 308 height 13
paste input "QM52F2300050"
type input "QM52F2300050"
click at [443, 176] on button "Search" at bounding box center [464, 183] width 42 height 14
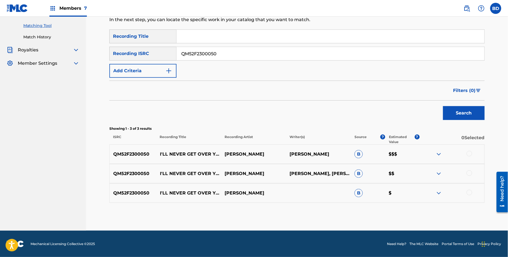
click at [437, 190] on img at bounding box center [439, 193] width 7 height 7
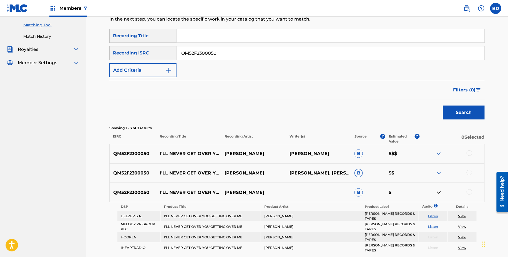
scroll to position [71, 0]
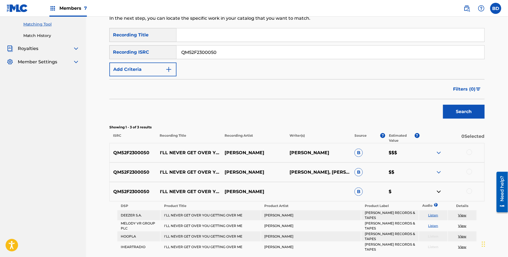
click at [437, 176] on div "QM52F2300050 I'LL NEVER GET OVER YOU GETTING OVER ME JIM BRICKMAN DIANE WARREN,…" at bounding box center [297, 171] width 376 height 19
click at [437, 173] on img at bounding box center [439, 172] width 7 height 7
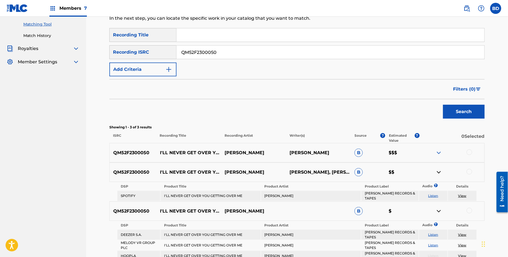
click at [439, 152] on img at bounding box center [439, 152] width 7 height 7
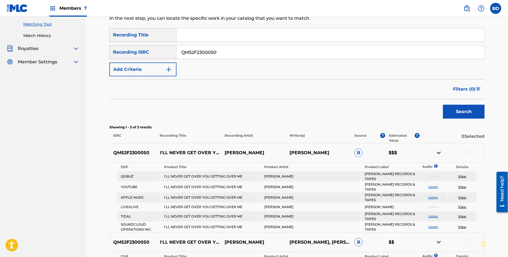
scroll to position [106, 0]
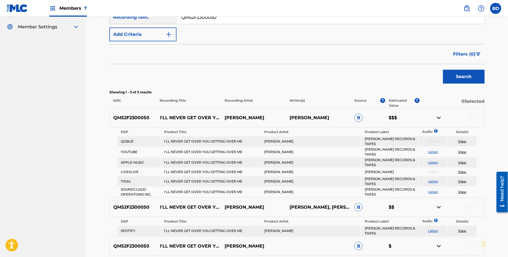
click at [170, 115] on p "I'LL NEVER GET OVER YOU GETTING OVER ME" at bounding box center [188, 117] width 65 height 7
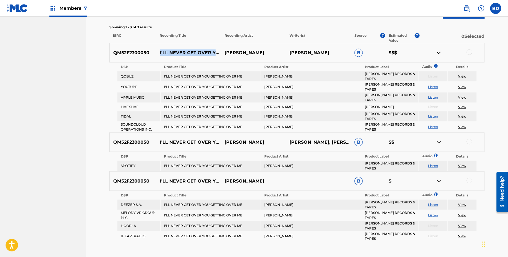
scroll to position [170, 0]
click at [470, 49] on div "QM52F2300050 I'LL NEVER GET OVER YOU GETTING OVER ME JIM BRICKMAN DIANE WARREN …" at bounding box center [297, 53] width 376 height 19
click at [469, 52] on div at bounding box center [470, 53] width 6 height 6
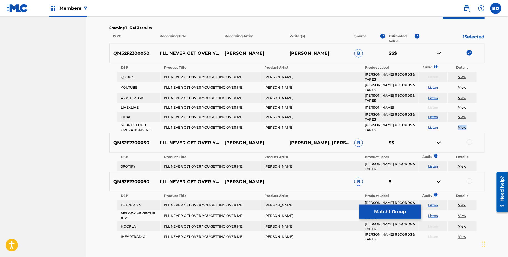
click at [441, 51] on img at bounding box center [439, 53] width 7 height 7
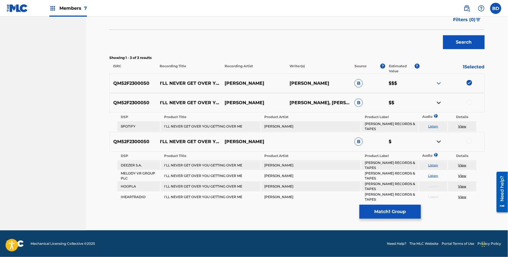
scroll to position [140, 0]
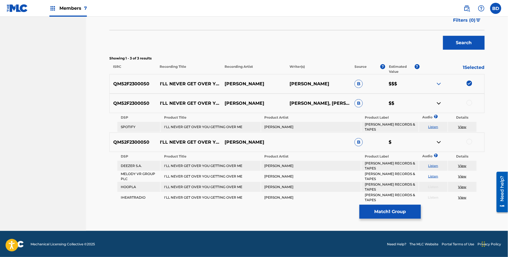
click at [470, 102] on div at bounding box center [470, 103] width 6 height 6
click at [462, 125] on link "View" at bounding box center [463, 127] width 8 height 4
click at [437, 99] on div "QM52F2300050 I'LL NEVER GET OVER YOU GETTING OVER ME JIM BRICKMAN DIANE WARREN,…" at bounding box center [297, 103] width 376 height 19
click at [437, 100] on img at bounding box center [439, 103] width 7 height 7
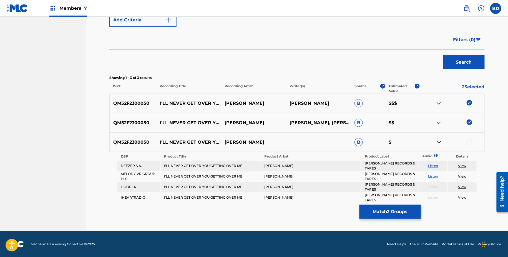
click at [469, 140] on div at bounding box center [470, 142] width 6 height 6
click at [394, 216] on button "Match 3 Groups" at bounding box center [390, 212] width 61 height 14
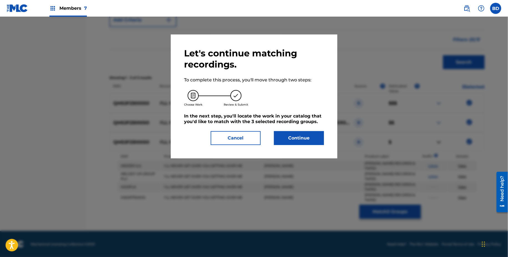
click at [309, 157] on div "Let's continue matching recordings. To complete this process, you'll move throu…" at bounding box center [254, 96] width 167 height 124
click at [309, 147] on div "Let's continue matching recordings. To complete this process, you'll move throu…" at bounding box center [254, 96] width 167 height 124
click at [309, 126] on div "Let's continue matching recordings. To complete this process, you'll move throu…" at bounding box center [254, 96] width 140 height 97
click at [312, 132] on button "Continue" at bounding box center [299, 138] width 50 height 14
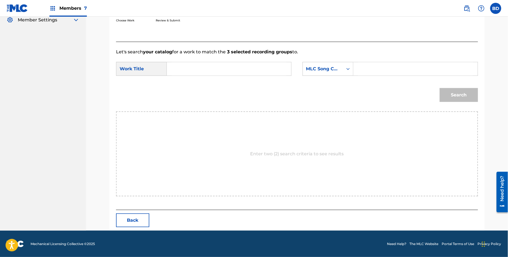
click at [374, 64] on input "Search Form" at bounding box center [415, 68] width 115 height 13
paste input "I63128"
type input "I63128"
click at [261, 77] on div "SearchWithCriteria22d406ed-2858-45bf-9505-6edf32d2ec83 Work Title SearchWithCri…" at bounding box center [297, 70] width 362 height 17
click at [261, 69] on input "Search Form" at bounding box center [229, 68] width 115 height 13
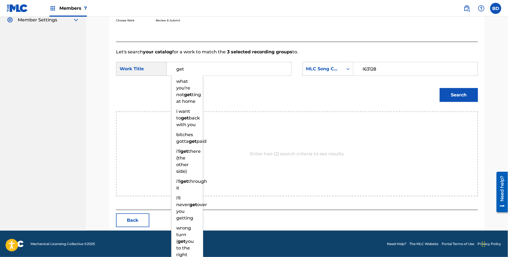
type input "get"
click at [455, 93] on button "Search" at bounding box center [459, 95] width 38 height 14
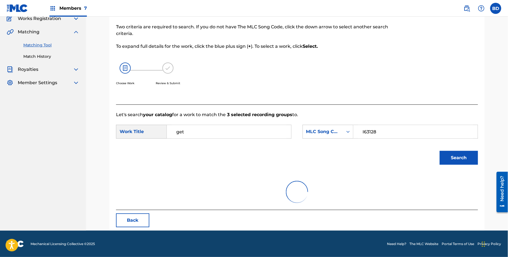
scroll to position [96, 0]
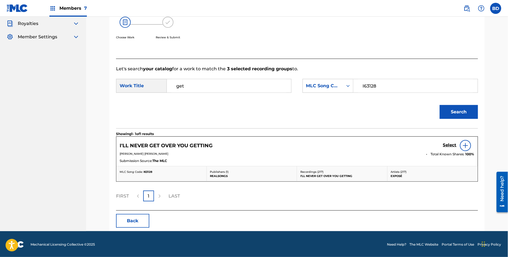
click at [444, 140] on div "Select" at bounding box center [458, 145] width 31 height 11
click at [444, 149] on div "Select" at bounding box center [458, 145] width 31 height 11
click at [447, 147] on h5 "Select" at bounding box center [450, 144] width 14 height 5
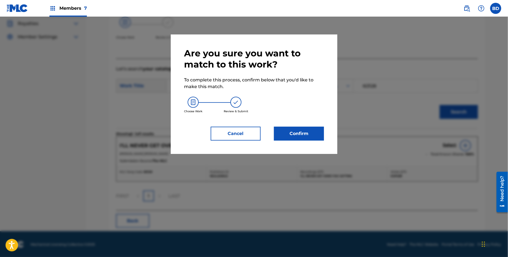
click at [300, 134] on div "Are you sure you want to match to this work? To complete this process, confirm …" at bounding box center [254, 93] width 167 height 119
click at [299, 128] on button "Confirm" at bounding box center [299, 134] width 50 height 14
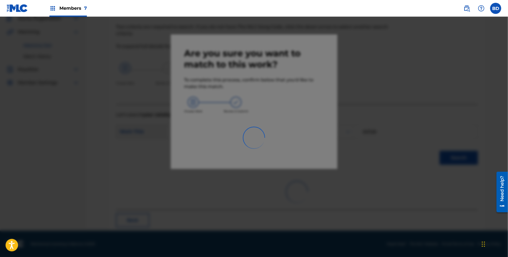
scroll to position [0, 0]
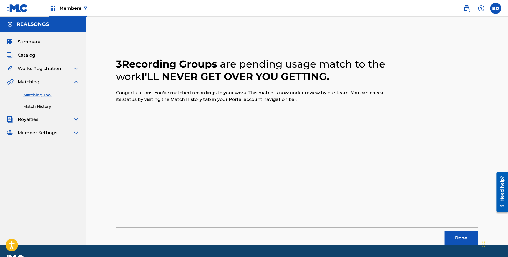
click at [30, 106] on link "Match History" at bounding box center [51, 107] width 56 height 6
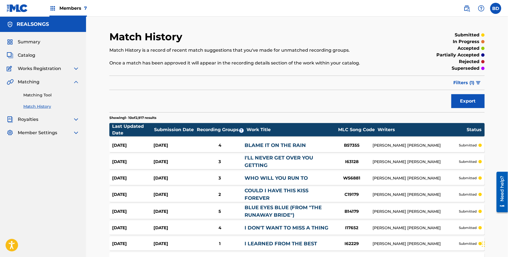
click at [320, 144] on div "BLAME IT ON THE RAIN" at bounding box center [288, 145] width 86 height 7
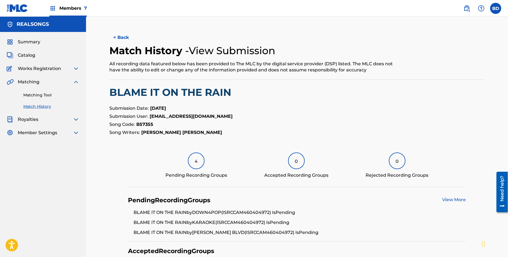
click at [47, 100] on div "Matching Tool Match History" at bounding box center [43, 97] width 73 height 24
click at [47, 104] on link "Match History" at bounding box center [51, 107] width 56 height 6
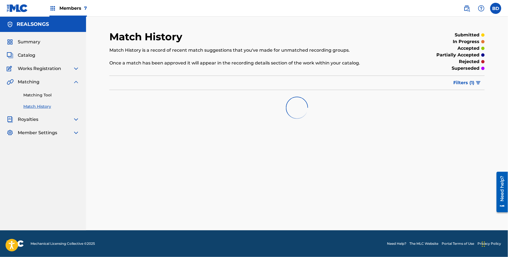
click at [472, 87] on button "Filters ( 1 )" at bounding box center [468, 83] width 34 height 14
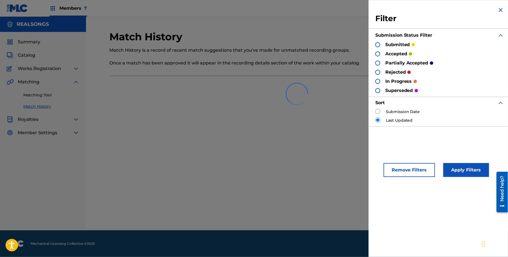
click at [378, 112] on input "radio" at bounding box center [378, 111] width 5 height 5
radio input "true"
click at [457, 159] on div "Remove Filters Apply Filters" at bounding box center [440, 167] width 142 height 34
click at [452, 168] on button "Apply Filters" at bounding box center [467, 170] width 46 height 14
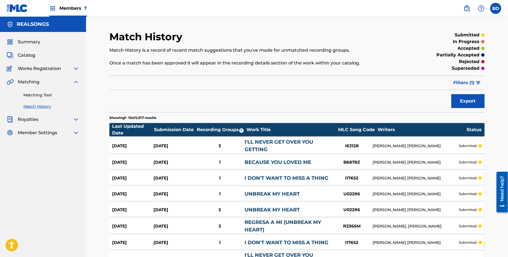
click at [319, 141] on div "I'LL NEVER GET OVER YOU GETTING" at bounding box center [288, 145] width 86 height 15
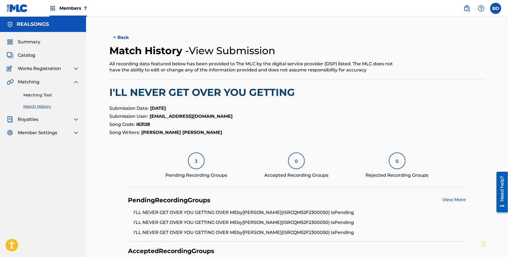
click at [26, 92] on link "Matching Tool" at bounding box center [51, 95] width 56 height 6
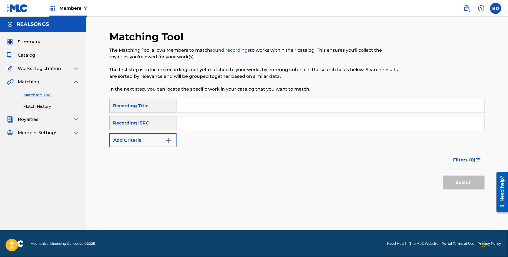
click at [212, 125] on input "Search Form" at bounding box center [331, 122] width 308 height 13
paste input "QM6MZ1400582"
type input "QM6MZ1400582"
click at [443, 176] on button "Search" at bounding box center [464, 183] width 42 height 14
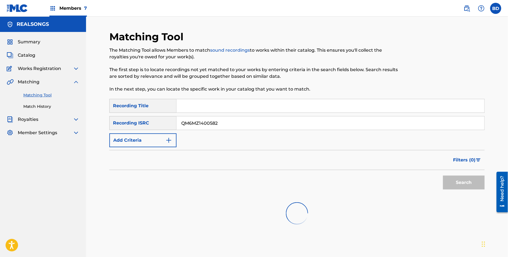
scroll to position [31, 0]
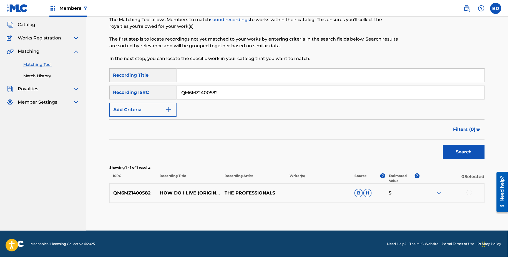
click at [433, 196] on div "QM6MZ1400582 HOW DO I LIVE (ORIGINALLY PERFORMED BY LEANN RIMES) [BACKING TRACK…" at bounding box center [297, 192] width 376 height 19
click at [437, 194] on img at bounding box center [439, 193] width 7 height 7
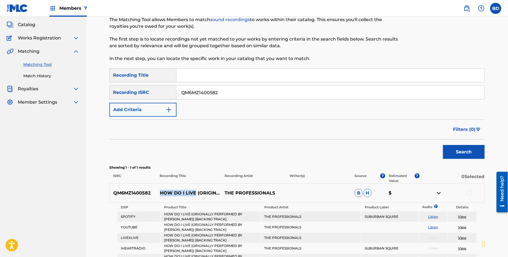
drag, startPoint x: 165, startPoint y: 184, endPoint x: 200, endPoint y: 184, distance: 35.6
click at [200, 190] on p "HOW DO I LIVE (ORIGINALLY PERFORMED BY [PERSON_NAME]) [BACKING TRACK]" at bounding box center [188, 193] width 65 height 7
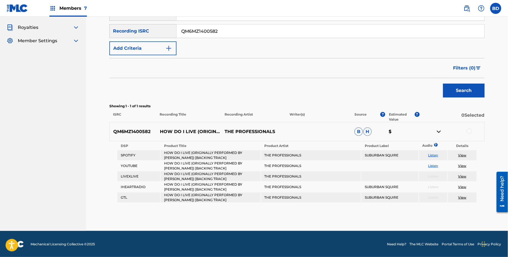
click at [472, 127] on div "QM6MZ1400582 HOW DO I LIVE (ORIGINALLY PERFORMED BY LEANN RIMES) [BACKING TRACK…" at bounding box center [297, 131] width 376 height 19
click at [470, 129] on div at bounding box center [470, 131] width 6 height 6
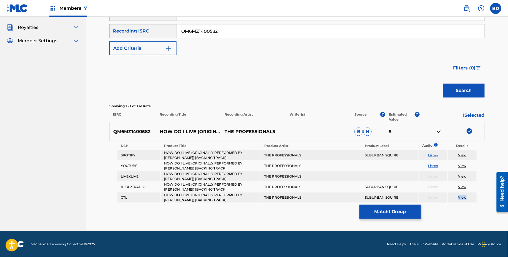
click at [386, 210] on button "Match 1 Group" at bounding box center [390, 212] width 61 height 14
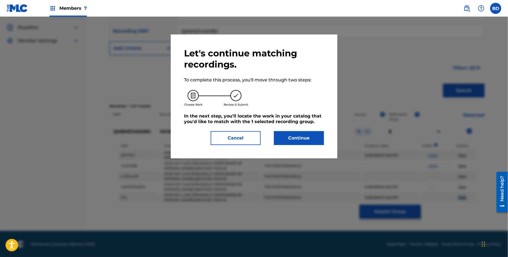
click at [293, 139] on button "Continue" at bounding box center [299, 138] width 50 height 14
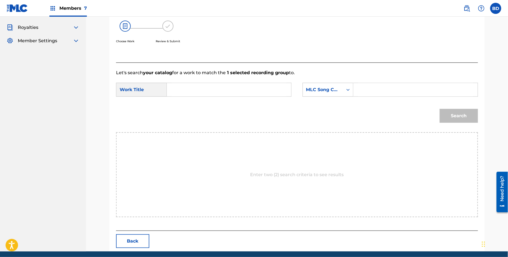
click at [375, 88] on input "Search Form" at bounding box center [415, 89] width 115 height 13
paste input "H11525"
type input "H11525"
click at [278, 88] on input "Search Form" at bounding box center [229, 89] width 115 height 13
type input "i"
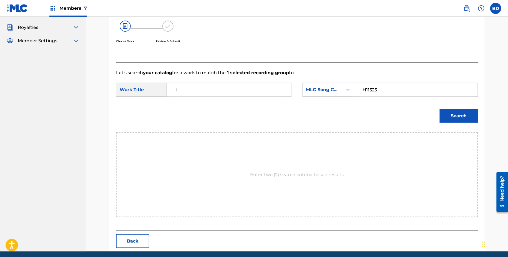
click at [471, 112] on button "Search" at bounding box center [459, 116] width 38 height 14
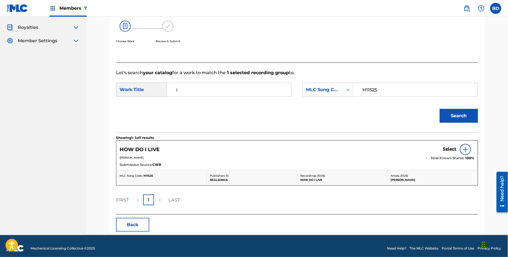
click at [448, 147] on h5 "Select" at bounding box center [450, 148] width 14 height 5
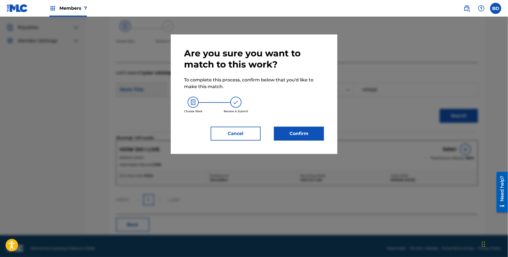
click at [283, 119] on div "Choose Work Review & Submit" at bounding box center [254, 105] width 140 height 30
click at [301, 126] on div "Are you sure you want to match to this work? To complete this process, confirm …" at bounding box center [254, 94] width 140 height 93
click at [285, 135] on button "Confirm" at bounding box center [299, 134] width 50 height 14
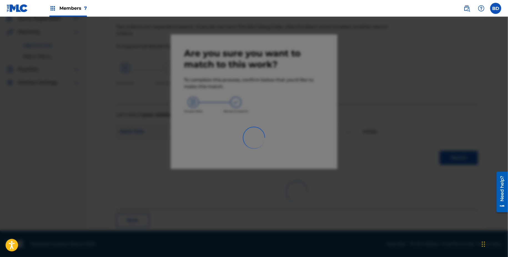
scroll to position [14, 0]
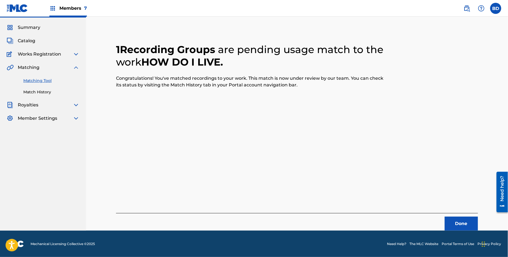
click at [34, 94] on link "Match History" at bounding box center [51, 92] width 56 height 6
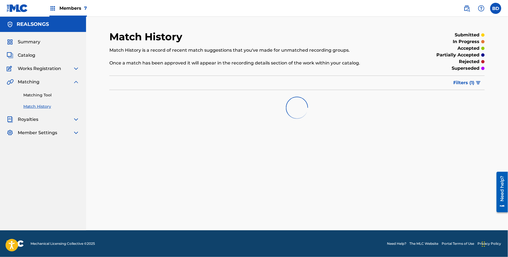
click at [34, 91] on div "Matching Tool Match History" at bounding box center [43, 97] width 73 height 24
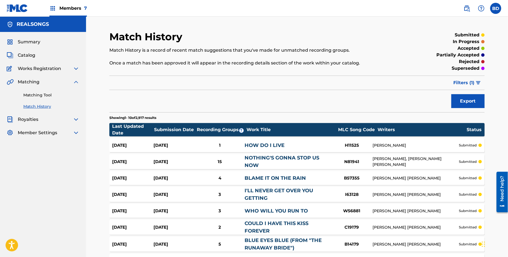
click at [212, 144] on div "1" at bounding box center [220, 145] width 50 height 6
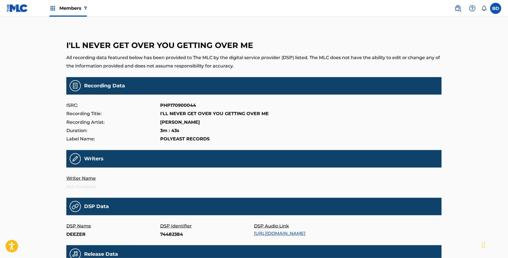
click at [168, 235] on p "74482384" at bounding box center [207, 235] width 94 height 8
copy p "74482384"
click at [171, 234] on p "648237115" at bounding box center [207, 235] width 94 height 8
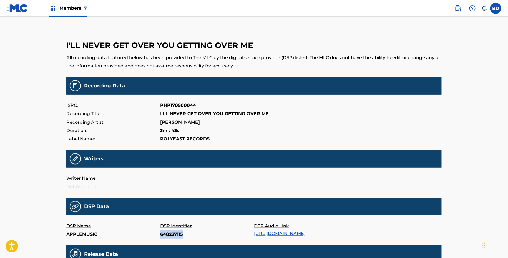
copy p "648237115"
click at [172, 237] on p "267799804" at bounding box center [207, 235] width 94 height 8
copy p "267799804"
click at [165, 240] on main "I'LL NEVER GET OVER YOU GETTING OVER ME All recording data featured below has b…" at bounding box center [254, 184] width 376 height 307
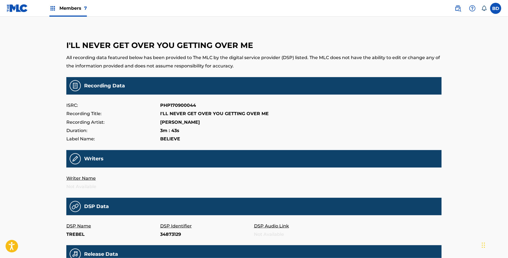
click at [165, 240] on main "I'LL NEVER GET OVER YOU GETTING OVER ME All recording data featured below has b…" at bounding box center [254, 184] width 376 height 307
click at [165, 236] on p "34873129" at bounding box center [207, 235] width 94 height 8
copy p "34873129"
click at [166, 236] on p "25182400" at bounding box center [207, 235] width 94 height 8
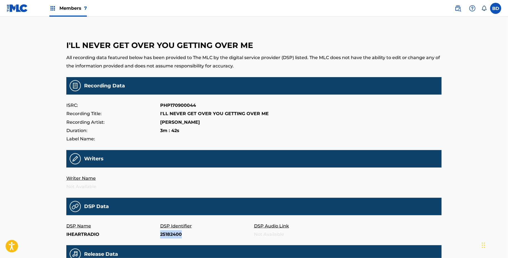
click at [166, 236] on p "25182400" at bounding box center [207, 235] width 94 height 8
copy p "25182400"
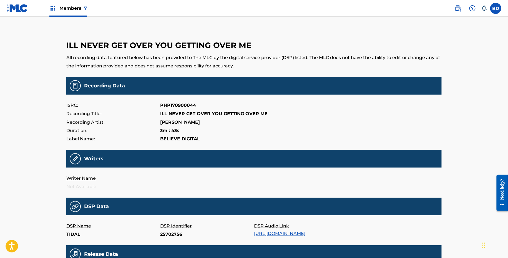
click at [163, 234] on p "25702756" at bounding box center [207, 235] width 94 height 8
copy p "25702756"
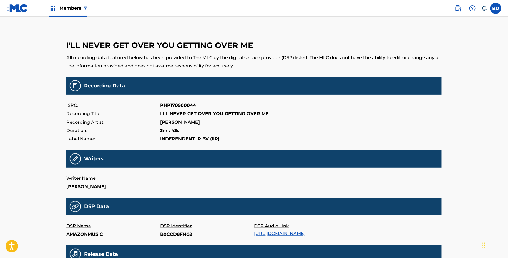
click at [168, 234] on p "B0CCD8FNG2" at bounding box center [207, 235] width 94 height 8
copy p "B0CCD8FNG2"
click at [176, 233] on p "305829095" at bounding box center [207, 235] width 94 height 8
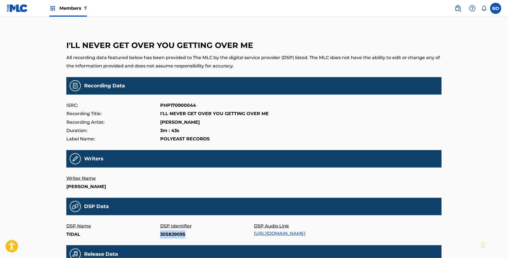
click at [176, 233] on p "305829095" at bounding box center [207, 235] width 94 height 8
copy p "305829095"
click at [163, 235] on p "188978875" at bounding box center [207, 235] width 94 height 8
copy p "188978875"
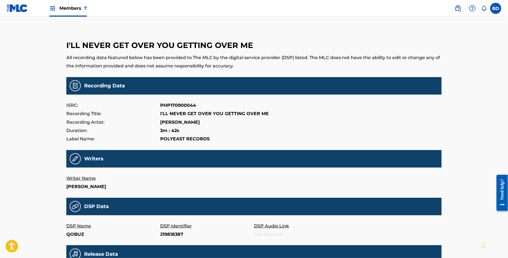
click at [168, 235] on p "219818387" at bounding box center [207, 235] width 94 height 8
copy p "219818387"
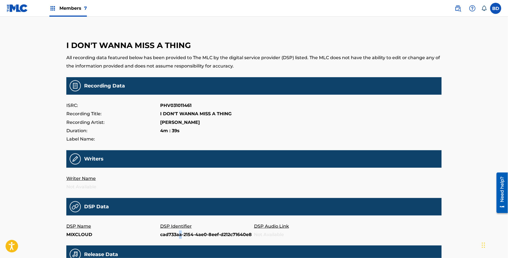
click at [181, 236] on p "cad733aa-2154-4ae0-8eef-d212c71640e8" at bounding box center [207, 235] width 94 height 8
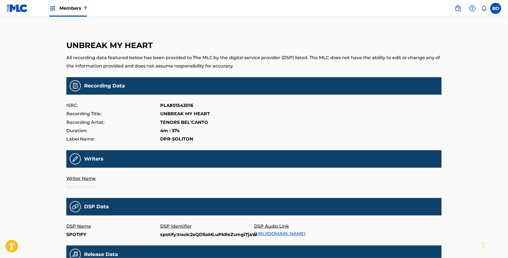
click at [169, 236] on p "spotify:track:2sQDSoMLuPkReZcmgi7jaW" at bounding box center [207, 235] width 94 height 8
copy p "spotify:track:2sQDSoMLuPkReZcmgi7jaW"
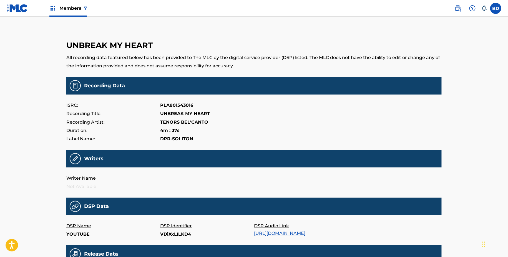
click at [169, 237] on p "VDiXxLILKD4" at bounding box center [207, 235] width 94 height 8
copy p "VDiXxLILKD4"
click at [176, 234] on p "36673554" at bounding box center [207, 235] width 94 height 8
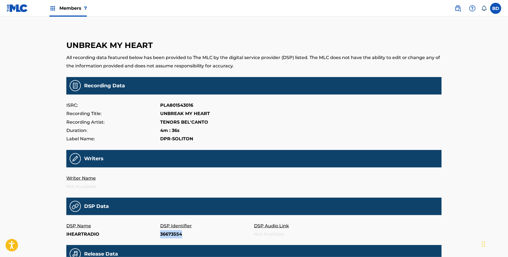
copy p "36673554"
click at [167, 234] on p "Teaizcn4mw4tliiqw72w2p37g3i" at bounding box center [207, 235] width 94 height 8
copy p "Teaizcn4mw4tliiqw72w2p37g3i"
click at [166, 237] on p "51572065" at bounding box center [207, 235] width 94 height 8
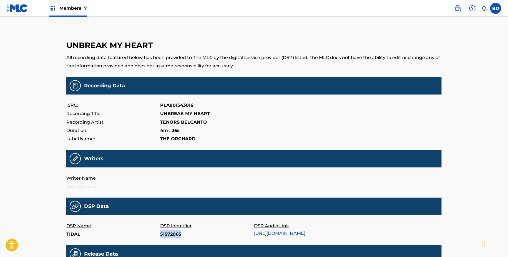
click at [166, 237] on p "51572065" at bounding box center [207, 235] width 94 height 8
copy p "51572065"
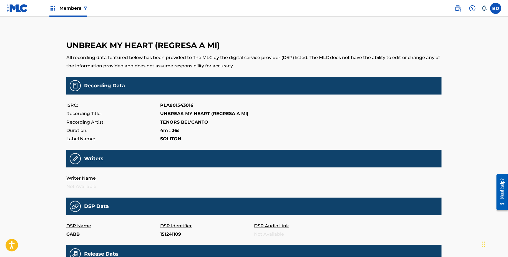
click at [171, 232] on p "151241109" at bounding box center [207, 235] width 94 height 8
copy p "151241109"
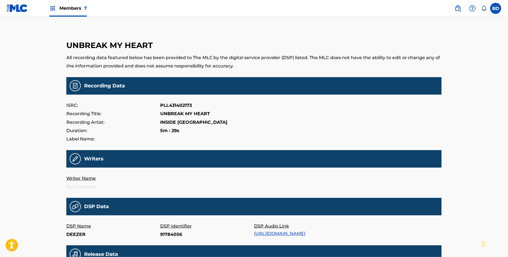
click at [168, 236] on p "91784056" at bounding box center [207, 235] width 94 height 8
copy p "91784056"
click at [170, 235] on p "38741150" at bounding box center [207, 235] width 94 height 8
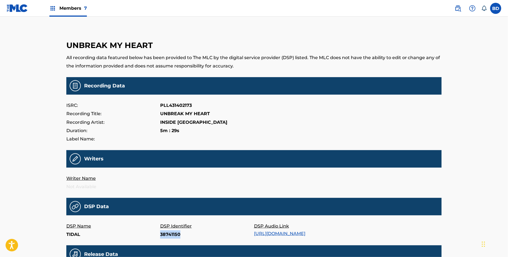
copy p "38741150"
click at [168, 237] on p "326467561" at bounding box center [207, 235] width 94 height 8
copy p "326467561"
click at [174, 236] on p "PMwh3zCfE6E" at bounding box center [207, 235] width 94 height 8
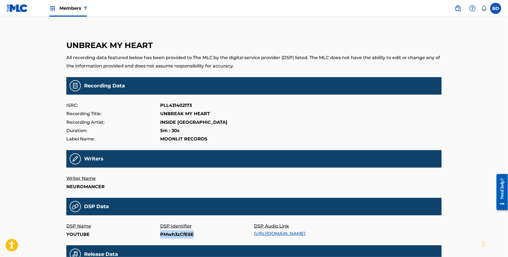
click at [174, 236] on p "PMwh3zCfE6E" at bounding box center [207, 235] width 94 height 8
copy p "PMwh3zCfE6E"
click at [180, 233] on p "w7U1EjZhgto" at bounding box center [207, 235] width 94 height 8
copy p "w7U1EjZhgto"
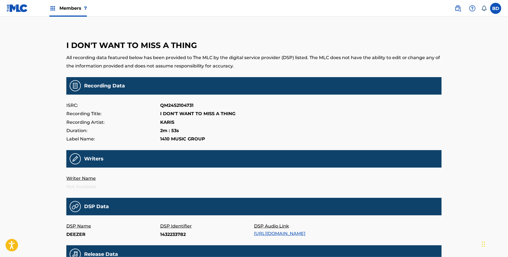
click at [172, 231] on p "1432233782" at bounding box center [207, 235] width 94 height 8
copy p "1432233782"
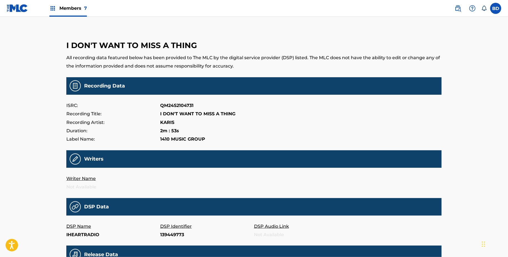
click at [166, 237] on p "139449773" at bounding box center [207, 235] width 94 height 8
copy p "139449773"
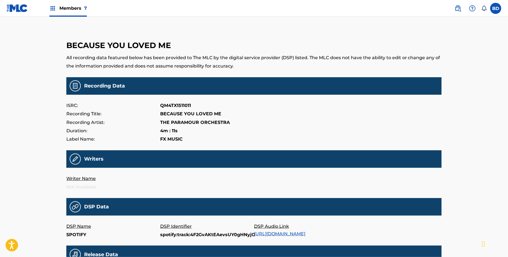
click at [161, 235] on p "spotify:track:4F2GvAKtEAevsUY0gHNyjO" at bounding box center [207, 235] width 94 height 8
copy p "spotify:track:4F2GvAKtEAevsUY0gHNyjO"
click at [175, 229] on p "DSP Identifier" at bounding box center [207, 226] width 94 height 8
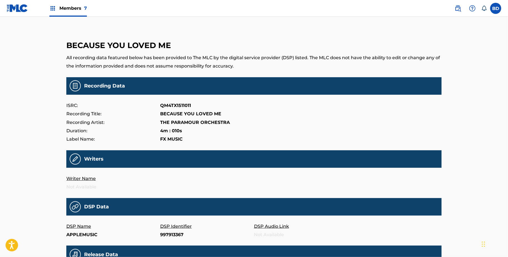
click at [175, 233] on p "997913367" at bounding box center [207, 235] width 94 height 8
copy p "997913367"
click at [175, 231] on p "B00XYD2KPS" at bounding box center [207, 235] width 94 height 8
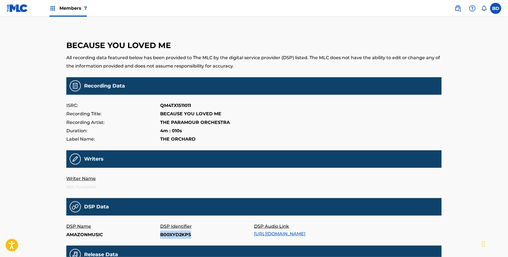
copy p "B00XYD2KPS"
click at [175, 234] on p "B00XYD2KPS" at bounding box center [207, 235] width 94 height 8
copy p "D2KPS"
click at [175, 234] on p "B00XYD2KPS" at bounding box center [207, 235] width 94 height 8
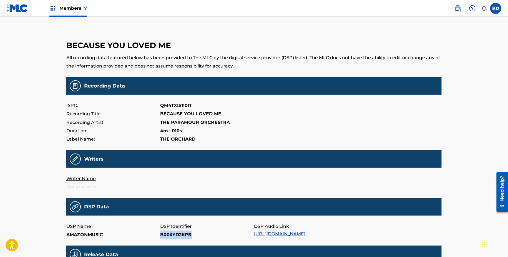
copy p "B00XYD2KPS"
click at [167, 235] on p "30215111" at bounding box center [207, 235] width 94 height 8
copy p "30215111"
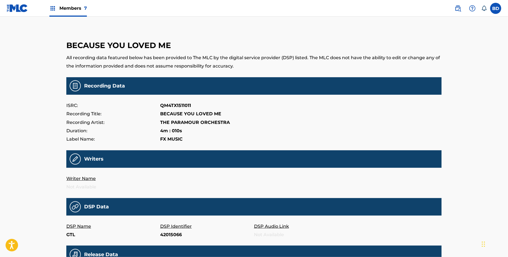
click at [170, 236] on p "42015066" at bounding box center [207, 235] width 94 height 8
copy p "42015066"
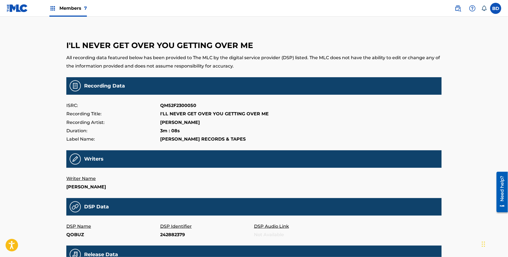
click at [165, 236] on p "242882379" at bounding box center [207, 235] width 94 height 8
copy p "242882379"
click at [171, 238] on p "BVpNSv0ZGVA" at bounding box center [207, 235] width 94 height 8
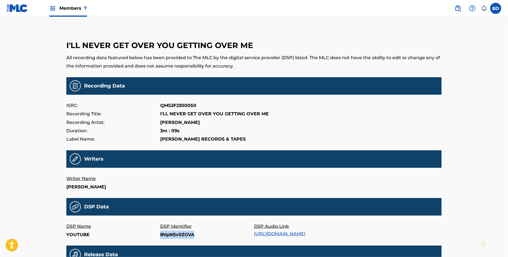
copy p "BVpNSv0ZGVA"
click at [167, 232] on p "1720880277" at bounding box center [207, 235] width 94 height 8
copy p "1720880277"
click at [172, 232] on p "1768609746" at bounding box center [207, 235] width 94 height 8
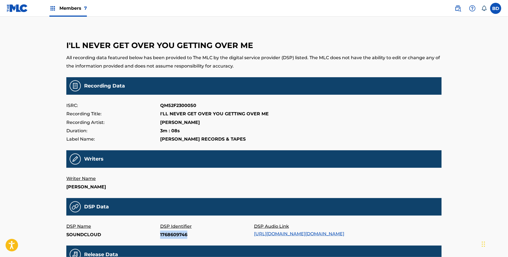
click at [172, 232] on p "1768609746" at bounding box center [207, 235] width 94 height 8
copy p "1768609746"
click at [165, 231] on p "348340749" at bounding box center [207, 235] width 94 height 8
copy p "348340749"
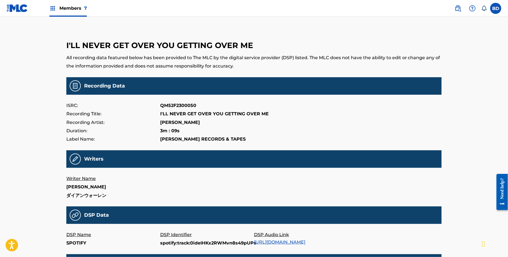
click at [172, 243] on p "spotify:track:0ideIHKx2RWMvn8s49pUPs" at bounding box center [207, 243] width 94 height 8
copy p "spotify:track:0ideIHKx2RWMvn8s49pUPs"
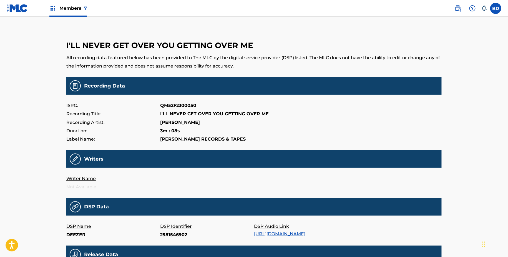
click at [171, 235] on p "2581546902" at bounding box center [207, 235] width 94 height 8
copy p "2581546902"
click at [168, 236] on p "Tra.801983772" at bounding box center [207, 235] width 94 height 8
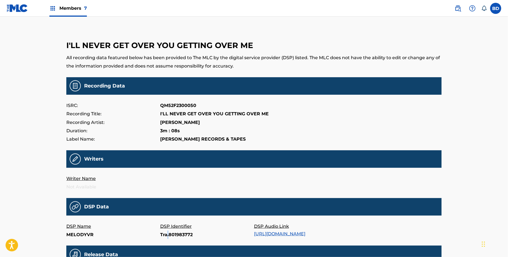
click at [168, 236] on p "Tra.801983772" at bounding box center [207, 235] width 94 height 8
copy p "Tra.801983772"
click at [174, 235] on p "19973059862" at bounding box center [207, 235] width 94 height 8
copy p "19973059862"
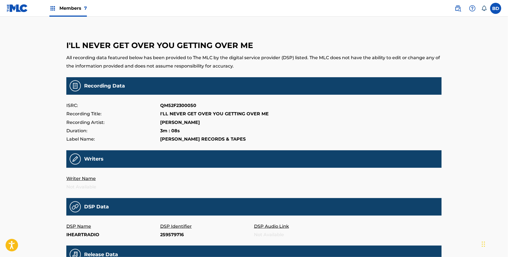
click at [169, 236] on p "259579716" at bounding box center [207, 235] width 94 height 8
copy p "259579716"
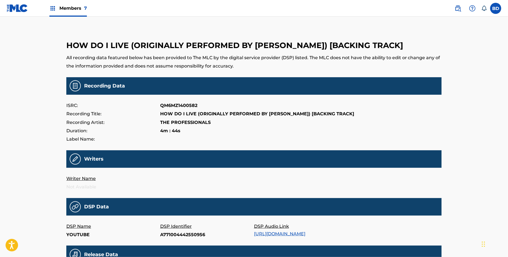
click at [177, 231] on p "A771004442550956" at bounding box center [207, 235] width 94 height 8
copy p "A771004442550956"
click at [166, 232] on p "30070362" at bounding box center [207, 235] width 94 height 8
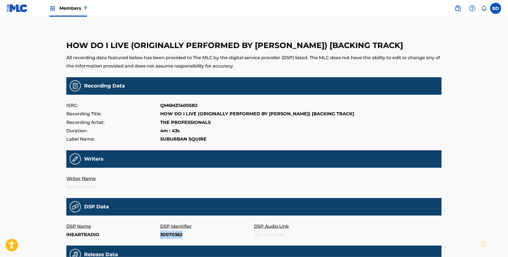
copy p "30070362"
click at [171, 234] on p "41678370" at bounding box center [207, 235] width 94 height 8
copy p "41678370"
click at [168, 229] on p "DSP Identifier" at bounding box center [207, 226] width 94 height 8
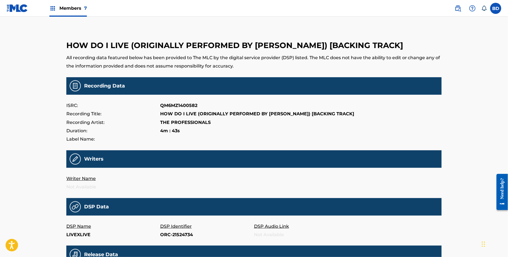
click at [166, 233] on p "ORC-21524734" at bounding box center [207, 235] width 94 height 8
copy p "ORC-21524734"
